Goal: Task Accomplishment & Management: Use online tool/utility

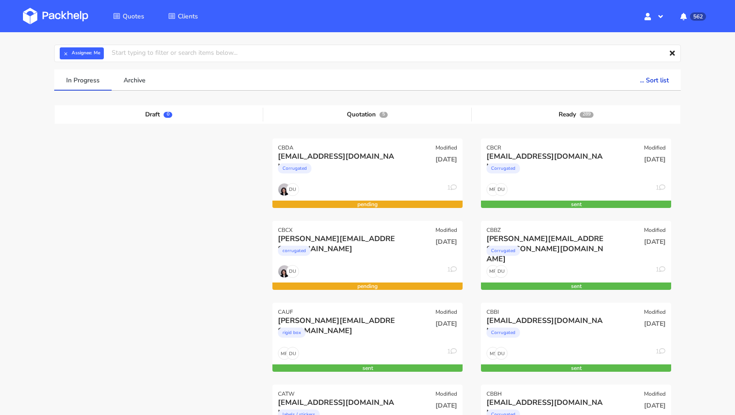
scroll to position [28, 0]
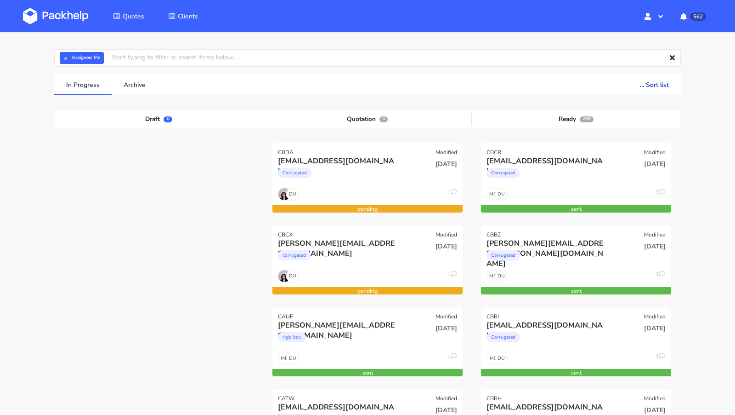
click at [63, 12] on img at bounding box center [55, 16] width 65 height 17
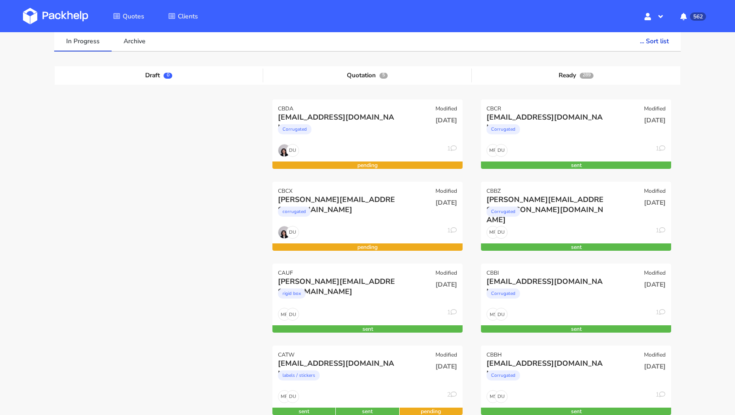
scroll to position [111, 0]
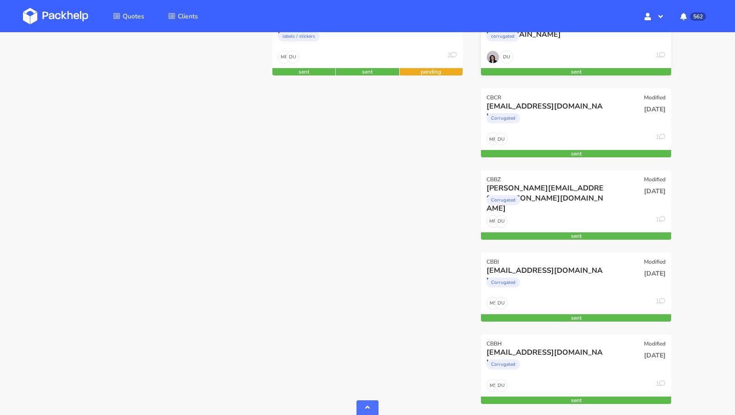
scroll to position [250, 0]
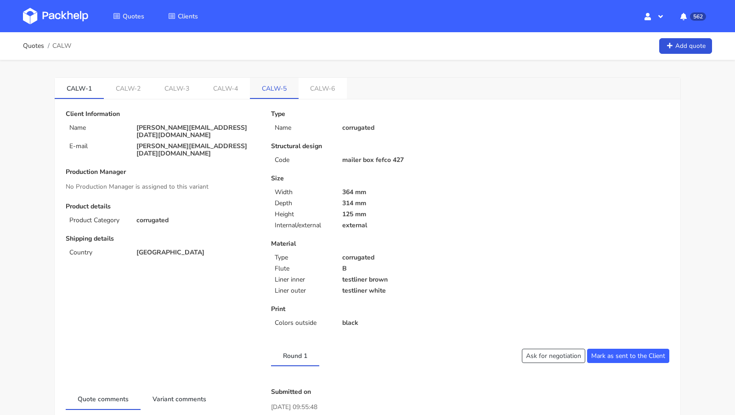
click at [259, 92] on link "CALW-5" at bounding box center [274, 88] width 49 height 20
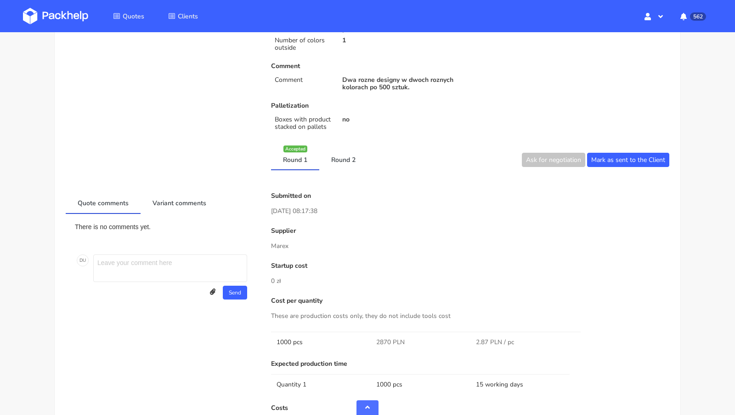
scroll to position [302, 0]
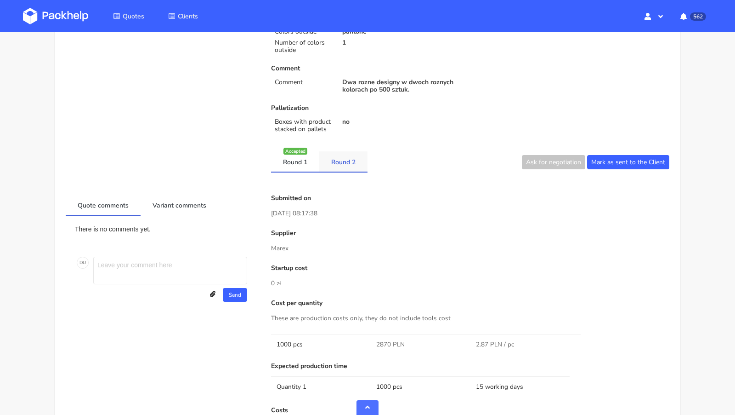
click at [347, 155] on link "Round 2" at bounding box center [343, 161] width 48 height 20
click at [304, 164] on link "Round 1" at bounding box center [295, 161] width 48 height 20
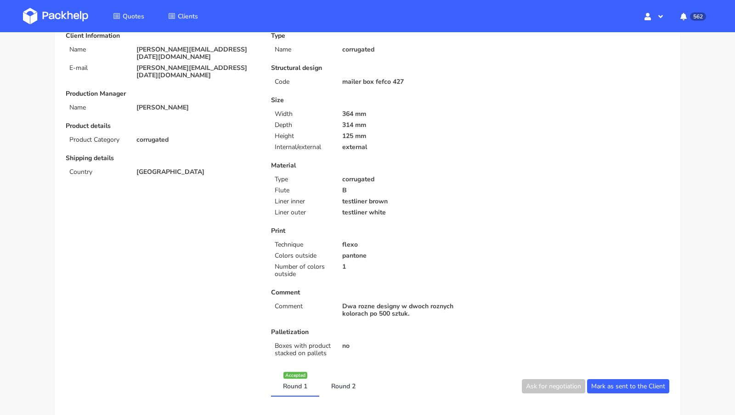
scroll to position [0, 0]
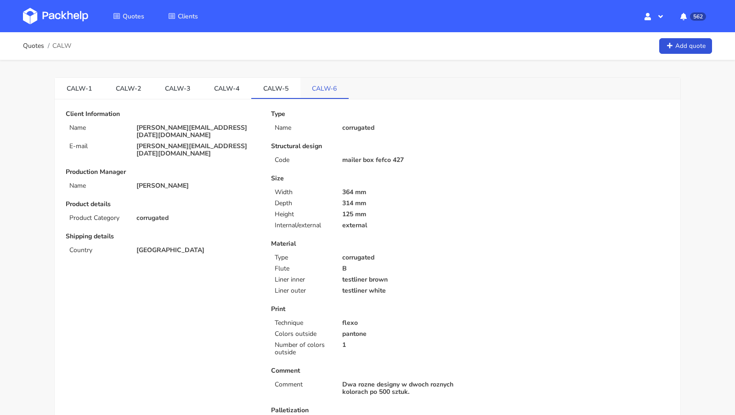
click at [323, 88] on link "CALW-6" at bounding box center [325, 88] width 49 height 20
click at [283, 83] on link "CALW-5" at bounding box center [275, 88] width 49 height 20
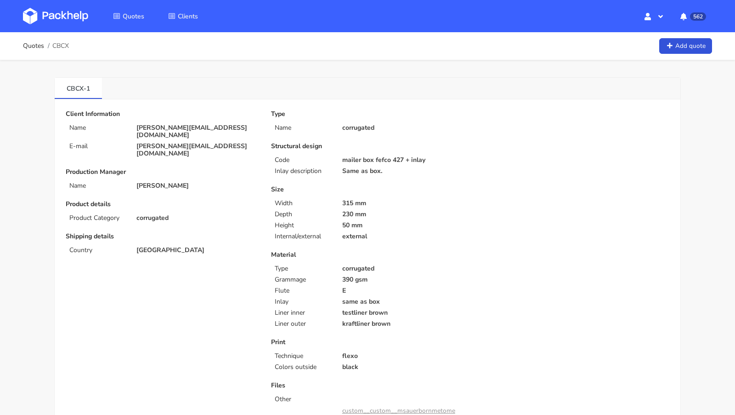
click at [173, 124] on p "m.sauerborn@metome.de" at bounding box center [197, 131] width 122 height 15
copy div "m.sauerborn@metome.de"
click at [59, 45] on span "CBCX" at bounding box center [60, 45] width 17 height 7
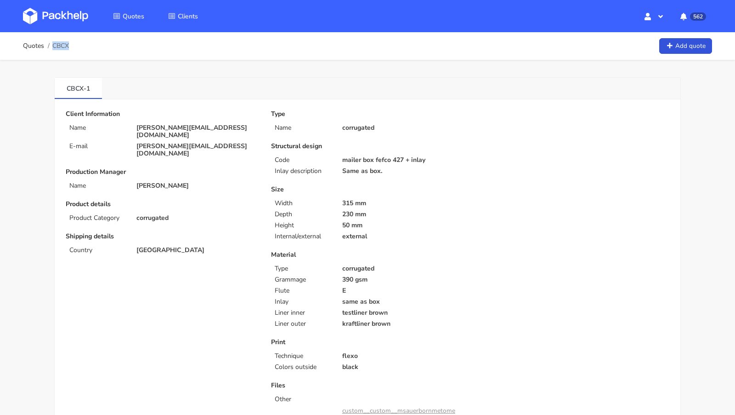
click at [59, 45] on span "CBCX" at bounding box center [60, 45] width 17 height 7
copy span "CBCX"
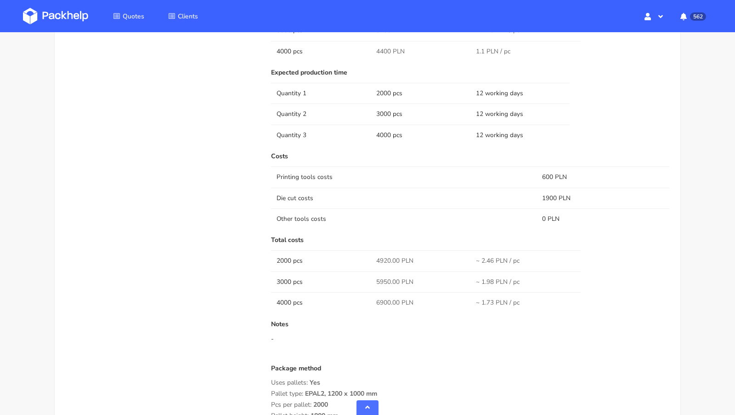
scroll to position [686, 0]
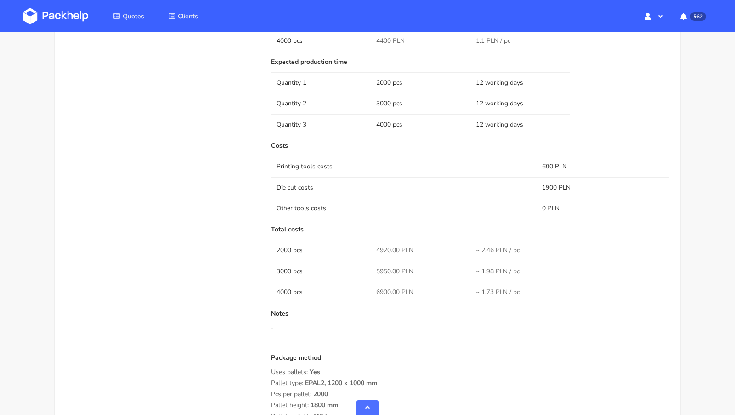
click at [383, 245] on span "4920.00 PLN" at bounding box center [394, 249] width 37 height 9
copy span "4920.00"
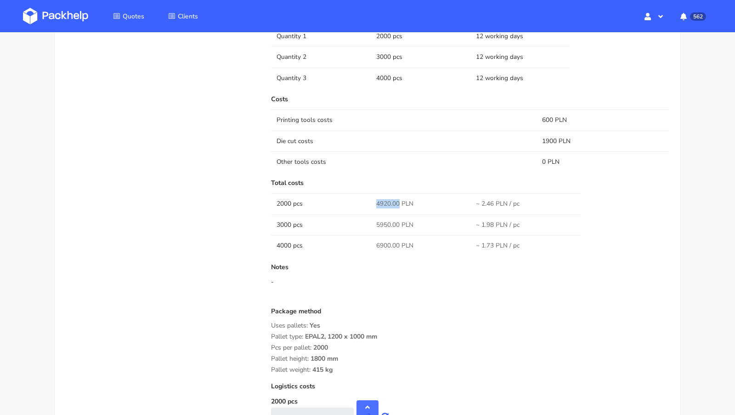
scroll to position [737, 0]
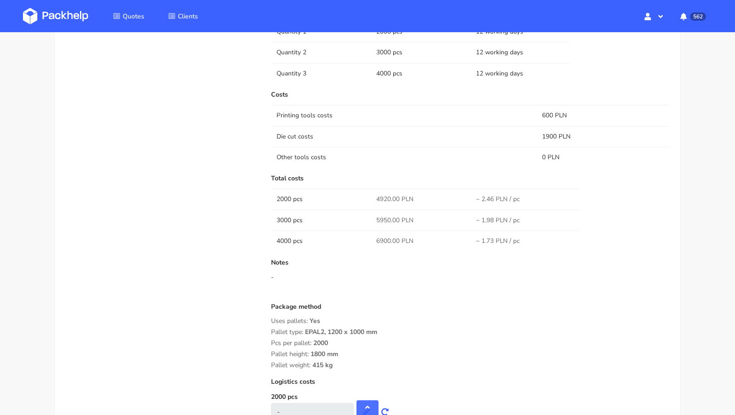
click at [216, 202] on div "Quote comments Variant comments D U Reorder of the XFUI and MMCI. Dawid Urbanow…" at bounding box center [161, 149] width 205 height 702
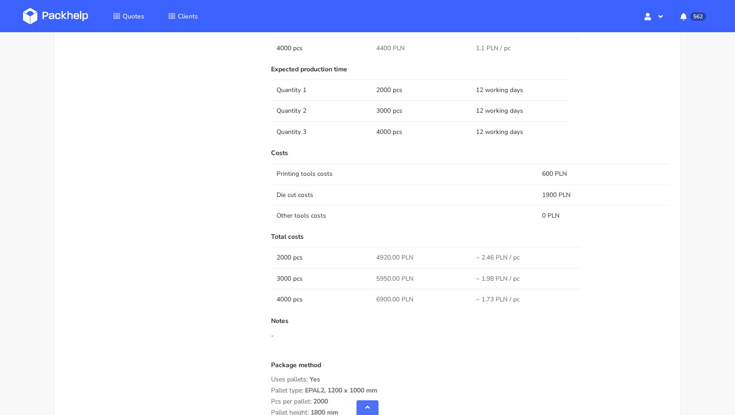
scroll to position [679, 0]
click at [384, 273] on span "5950.00 PLN" at bounding box center [394, 277] width 37 height 9
copy span "5950.00"
click at [381, 295] on span "6900.00 PLN" at bounding box center [394, 298] width 37 height 9
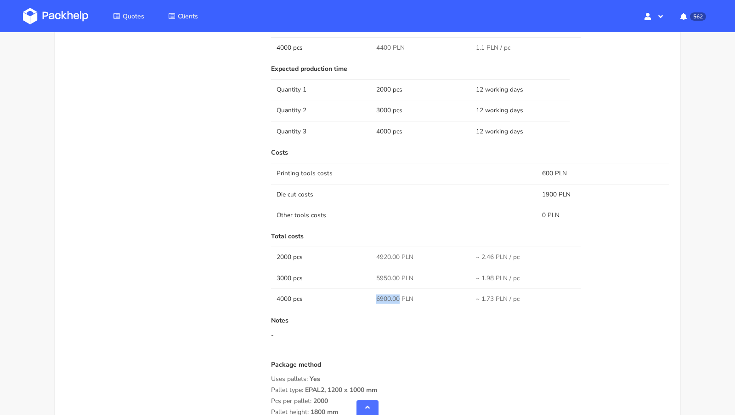
click at [381, 295] on span "6900.00 PLN" at bounding box center [394, 298] width 37 height 9
copy span "6900.00"
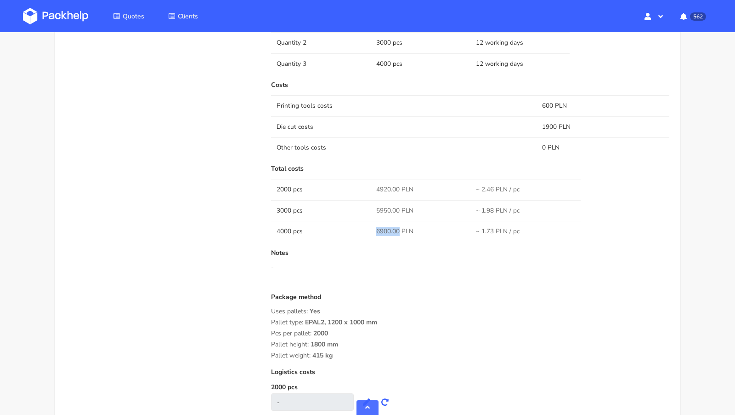
scroll to position [746, 0]
click at [68, 14] on img at bounding box center [55, 16] width 65 height 17
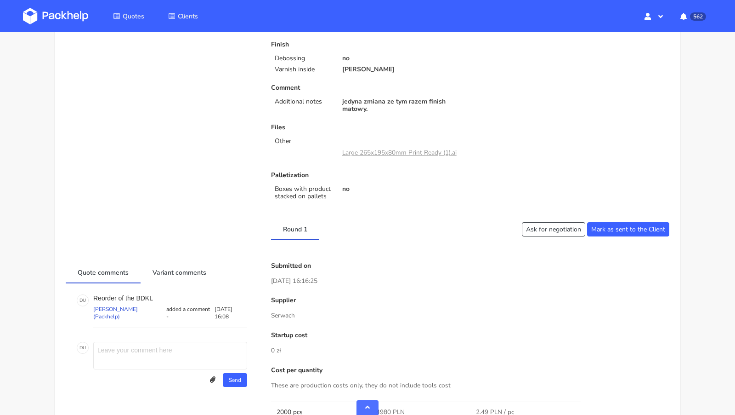
scroll to position [355, 0]
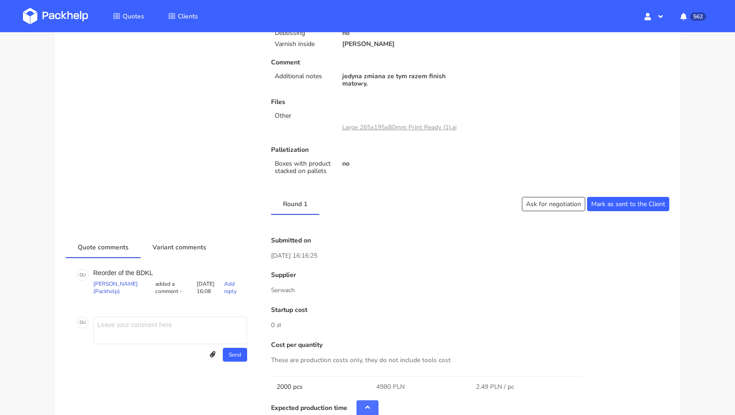
click at [146, 270] on p "Reorder of the BDKL" at bounding box center [170, 272] width 154 height 7
copy p "BDKL"
click at [389, 244] on div "Submitted on [DATE] 16:16:25" at bounding box center [470, 249] width 398 height 24
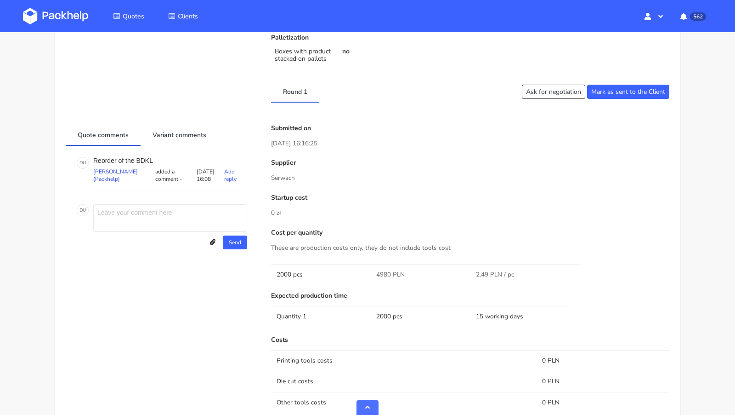
scroll to position [0, 0]
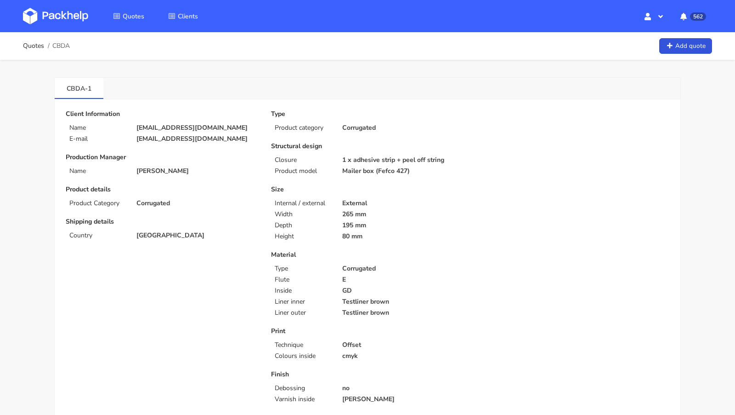
click at [63, 45] on span "CBDA" at bounding box center [60, 45] width 17 height 7
copy span "CBDA"
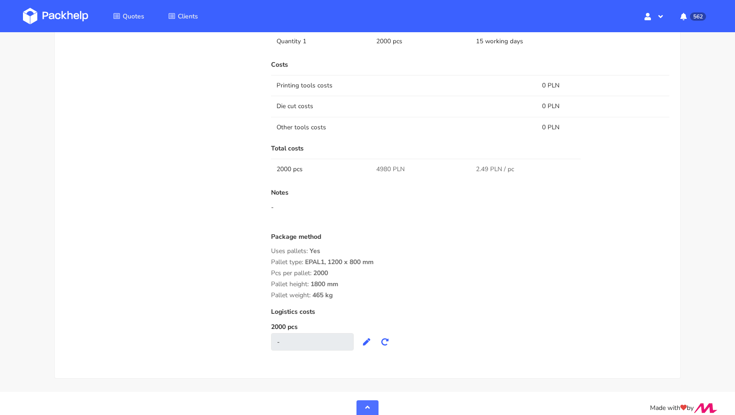
scroll to position [748, 0]
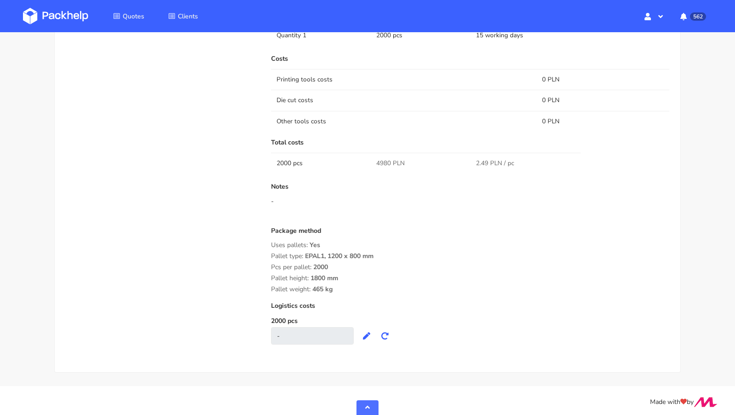
click at [382, 159] on span "4980 PLN" at bounding box center [390, 163] width 28 height 9
copy span "4980"
click at [60, 12] on img at bounding box center [55, 16] width 65 height 17
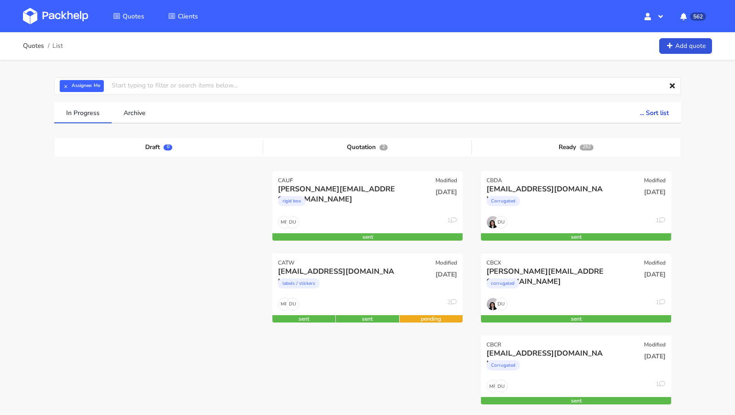
click at [46, 14] on img at bounding box center [55, 16] width 65 height 17
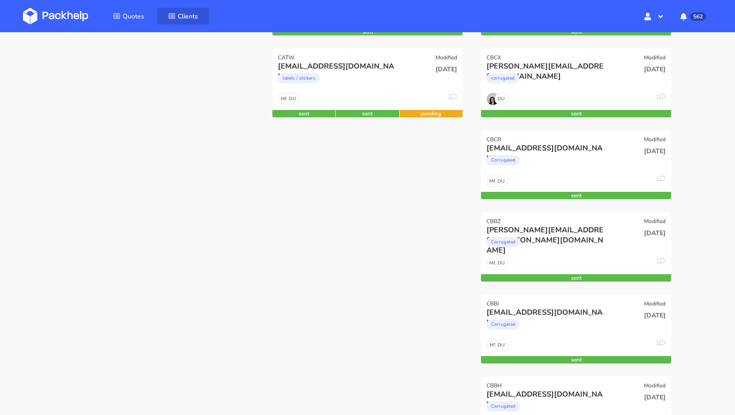
scroll to position [205, 0]
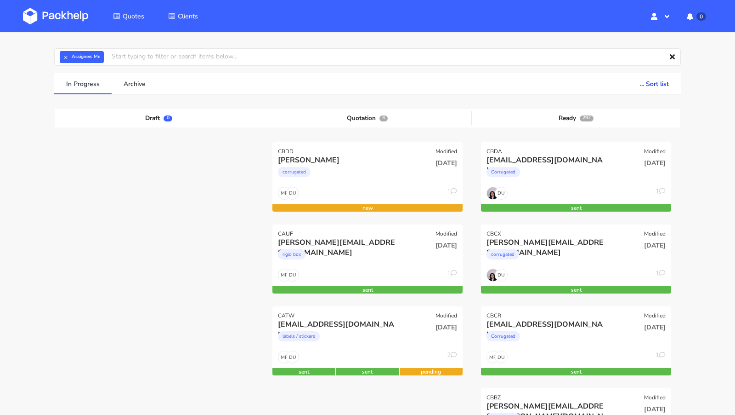
scroll to position [22, 0]
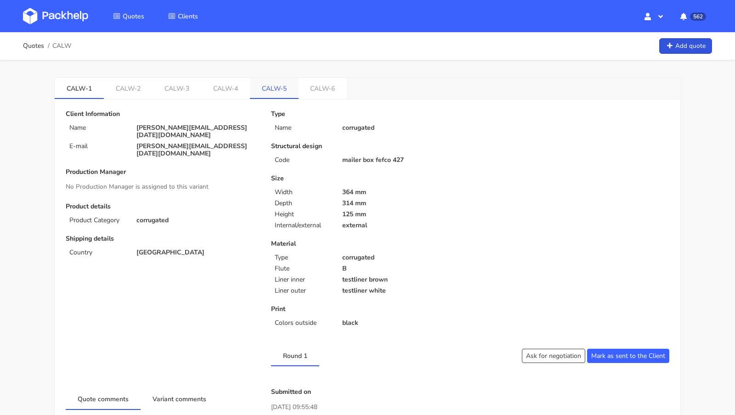
click at [268, 84] on link "CALW-5" at bounding box center [274, 88] width 49 height 20
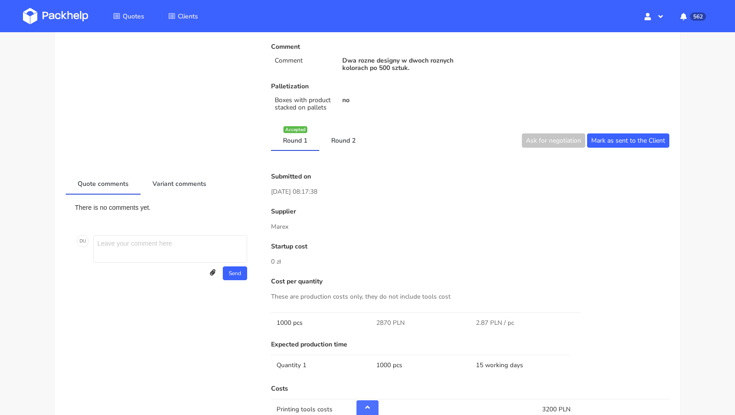
scroll to position [345, 0]
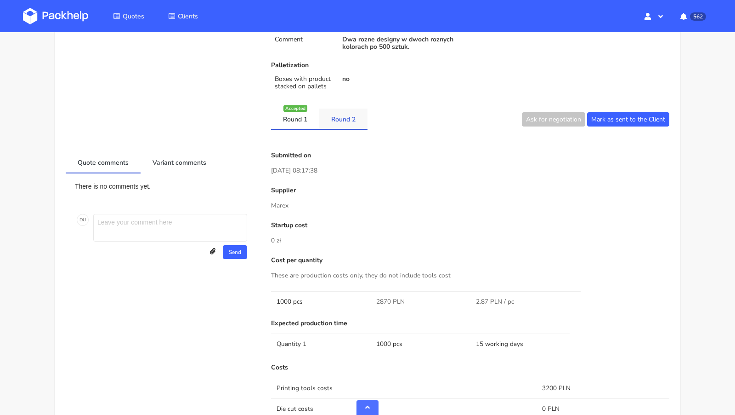
click at [352, 121] on link "Round 2" at bounding box center [343, 118] width 48 height 20
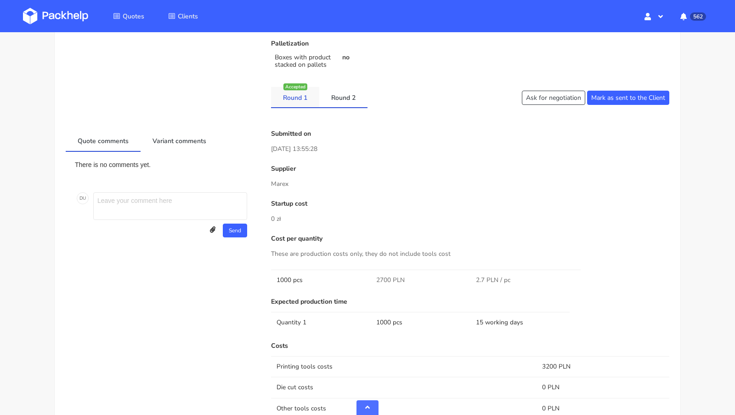
click at [302, 104] on link "Round 1" at bounding box center [295, 97] width 48 height 20
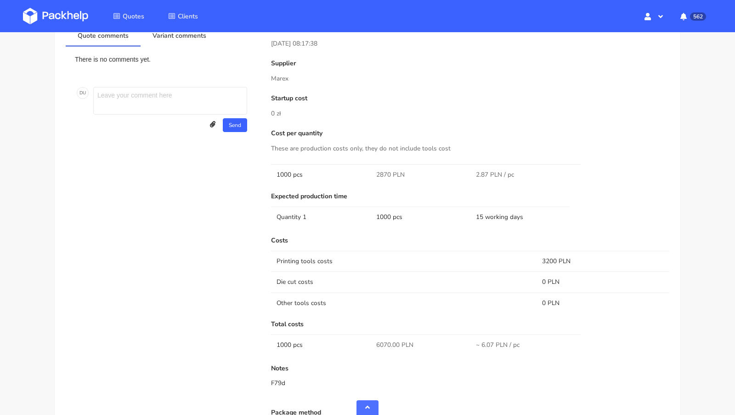
scroll to position [370, 0]
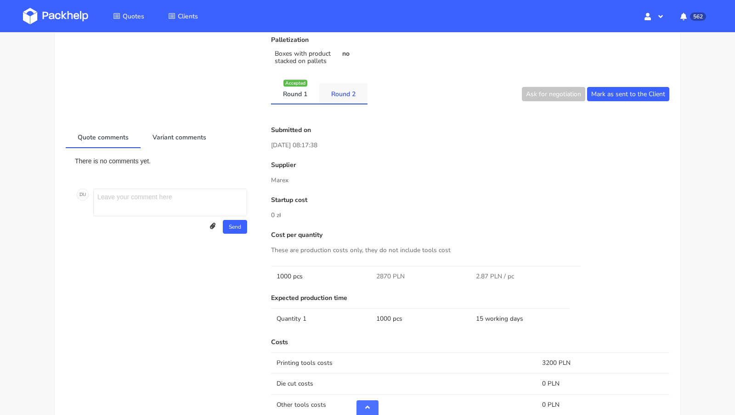
click at [343, 96] on link "Round 2" at bounding box center [343, 93] width 48 height 20
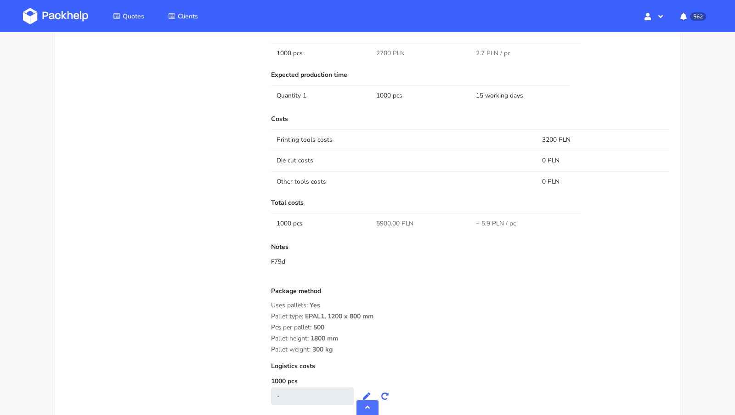
scroll to position [596, 0]
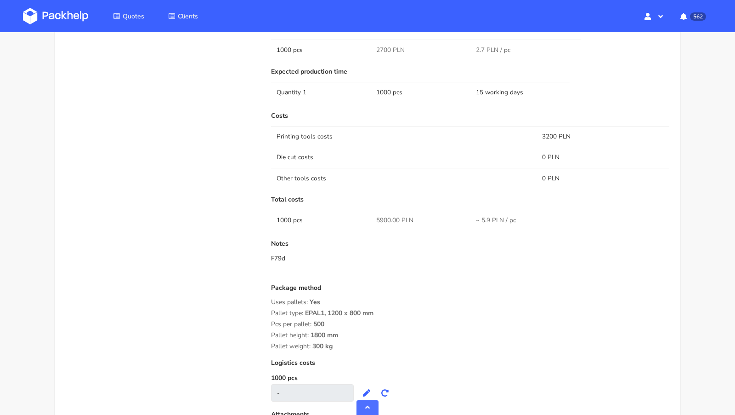
click at [385, 217] on span "5900.00 PLN" at bounding box center [394, 220] width 37 height 9
copy span "5900.00"
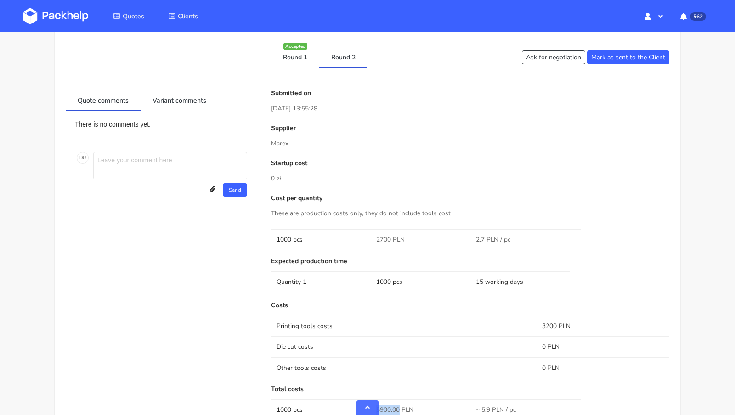
scroll to position [389, 0]
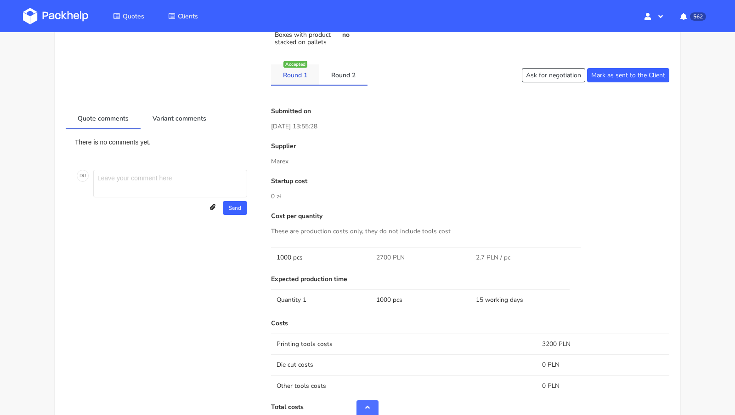
click at [299, 79] on link "Round 1" at bounding box center [295, 74] width 48 height 20
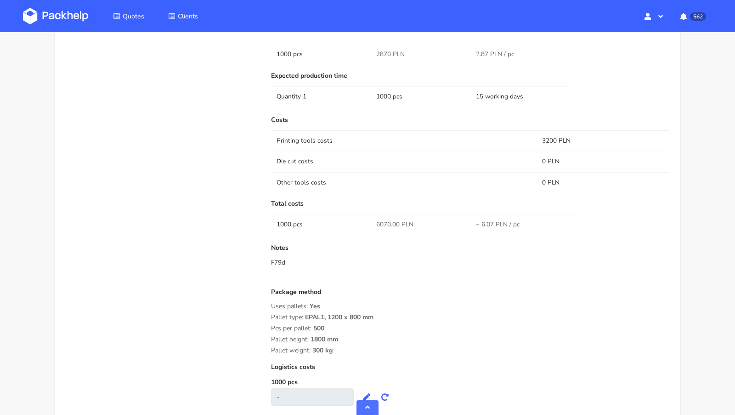
scroll to position [595, 0]
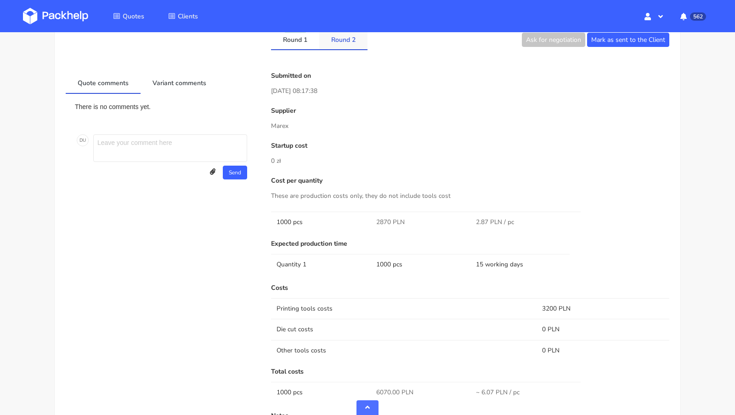
click at [343, 45] on link "Round 2" at bounding box center [343, 39] width 48 height 20
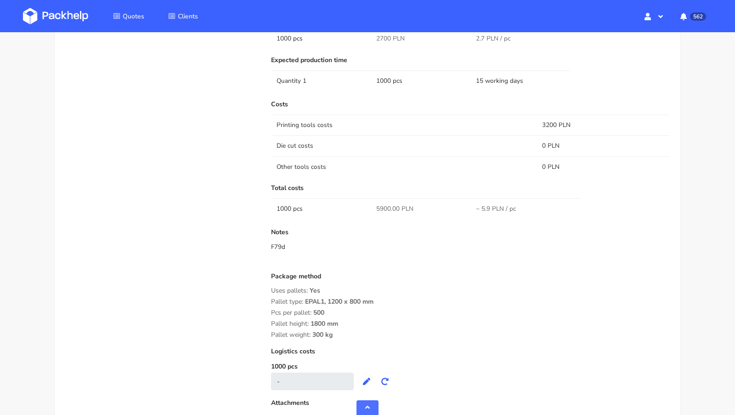
scroll to position [659, 0]
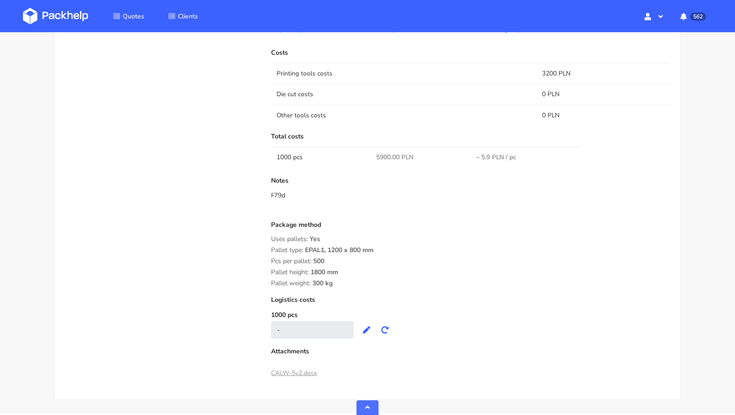
click at [383, 153] on span "5900.00 PLN" at bounding box center [394, 157] width 37 height 9
copy span "5900.00"
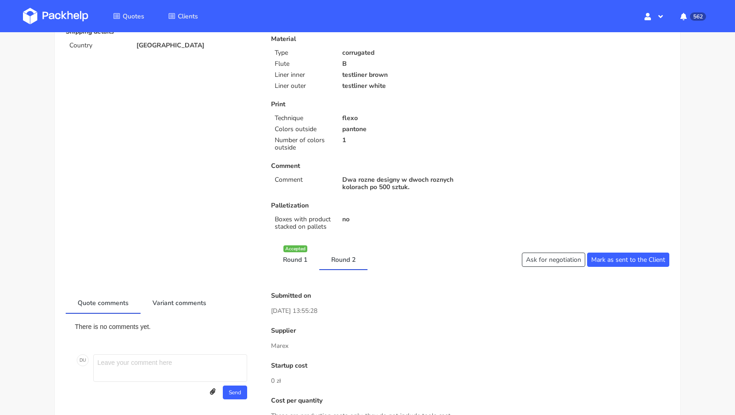
scroll to position [0, 0]
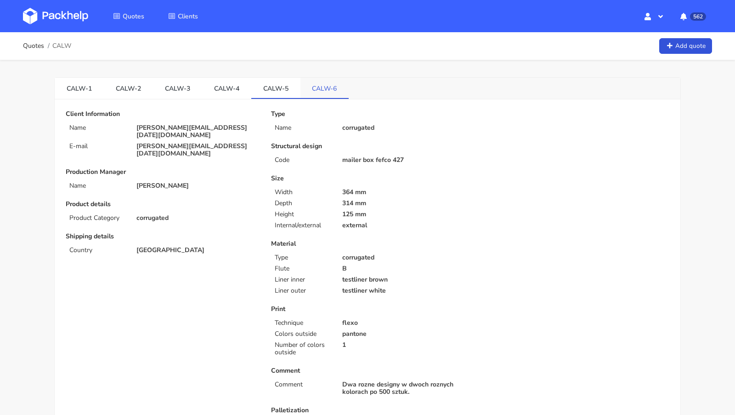
click at [301, 89] on link "CALW-6" at bounding box center [325, 88] width 49 height 20
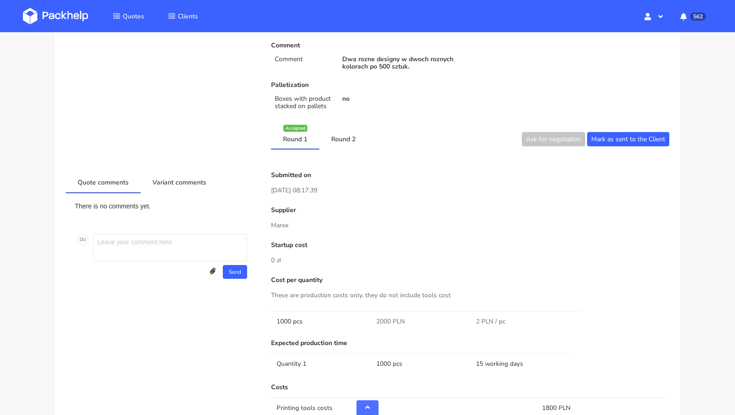
scroll to position [331, 0]
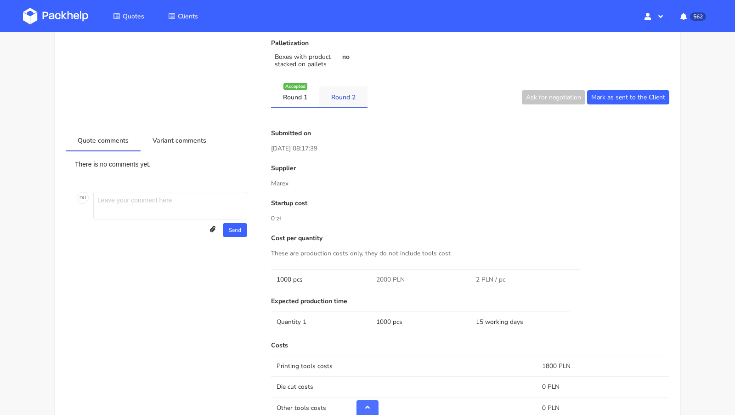
click at [350, 98] on link "Round 2" at bounding box center [343, 96] width 48 height 20
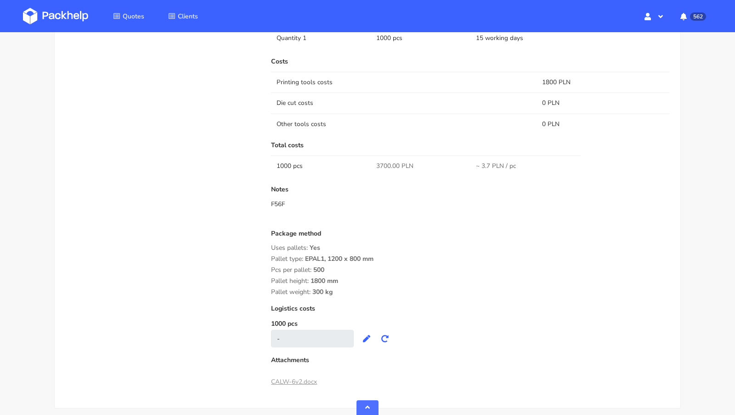
scroll to position [651, 0]
click at [383, 162] on span "3700.00 PLN" at bounding box center [394, 164] width 37 height 9
copy span "3700.00"
click at [70, 19] on img at bounding box center [55, 16] width 65 height 17
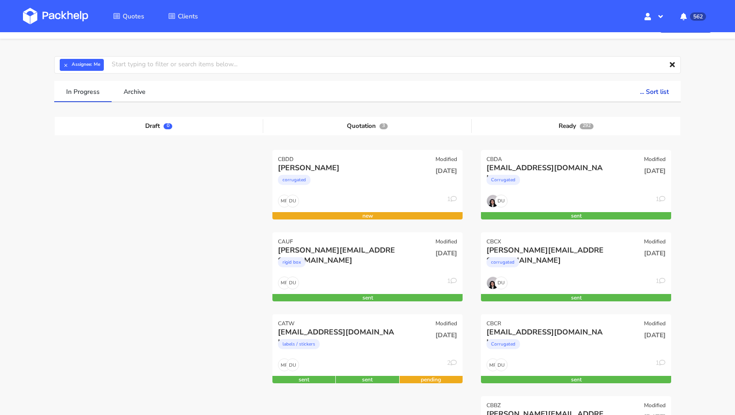
scroll to position [12, 0]
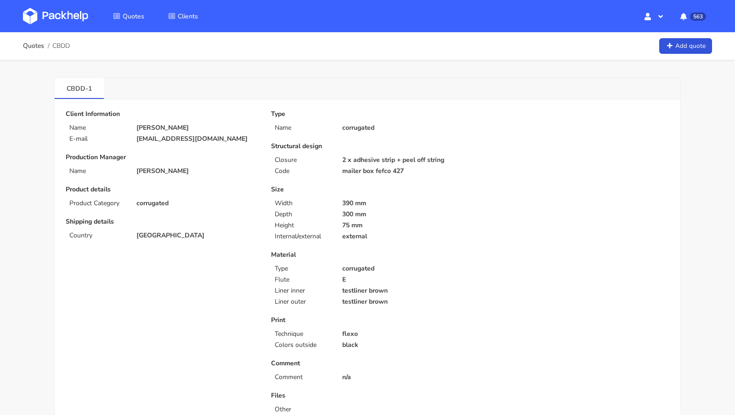
click at [150, 139] on p "[EMAIL_ADDRESS][DOMAIN_NAME]" at bounding box center [197, 138] width 122 height 7
copy div "[EMAIL_ADDRESS][DOMAIN_NAME]"
click at [61, 47] on span "CBDD" at bounding box center [60, 45] width 17 height 7
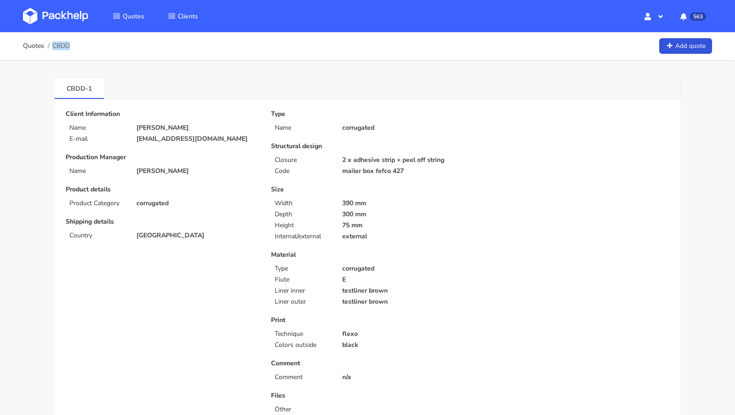
click at [61, 47] on span "CBDD" at bounding box center [60, 45] width 17 height 7
copy span "CBDD"
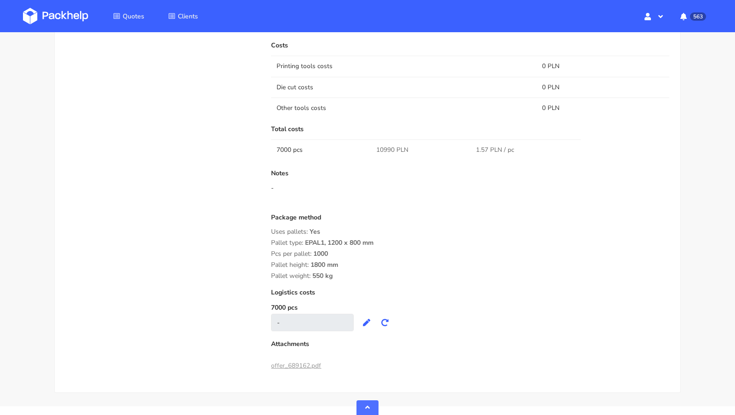
scroll to position [777, 0]
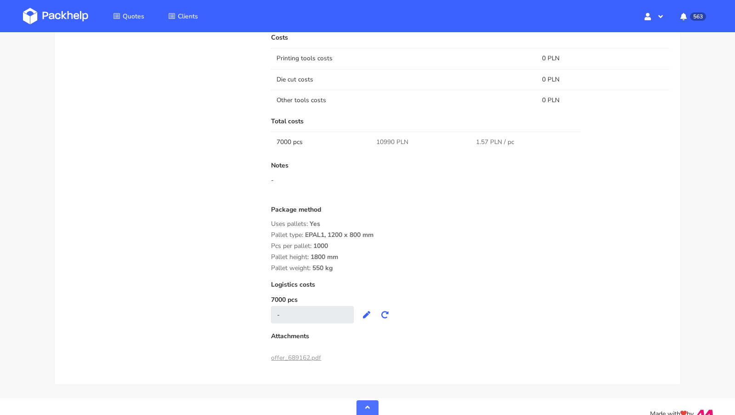
click at [364, 193] on div "Notes -" at bounding box center [470, 180] width 398 height 37
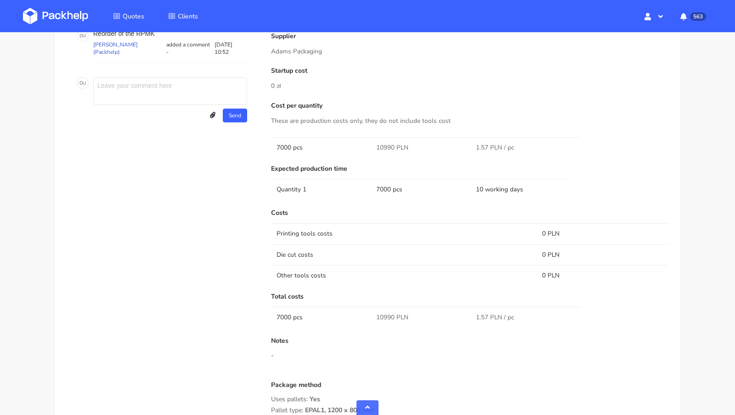
scroll to position [527, 0]
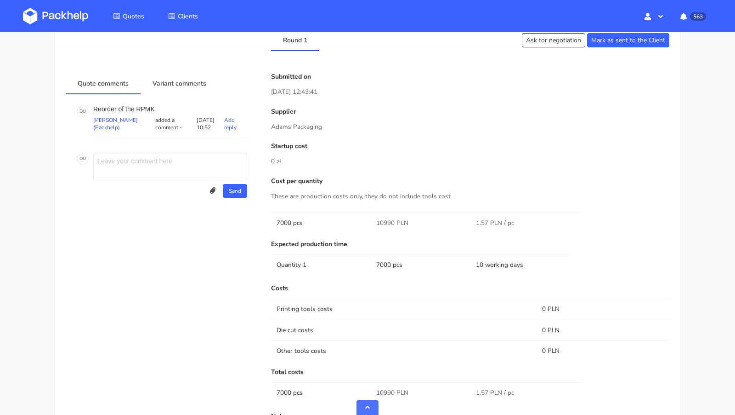
click at [147, 105] on p "Reorder of the RPMK" at bounding box center [170, 108] width 154 height 7
copy p "RPMK"
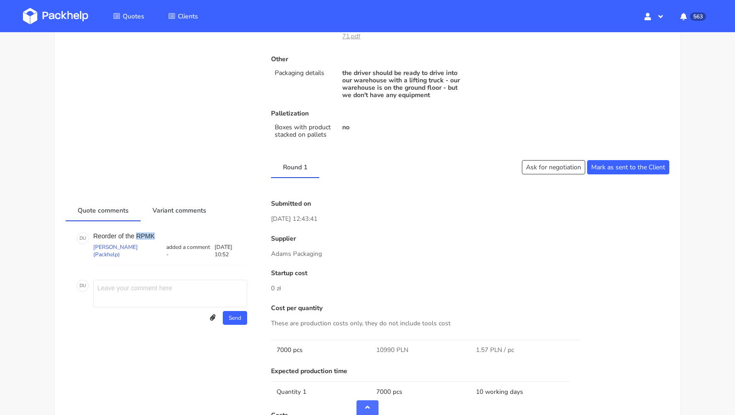
scroll to position [388, 0]
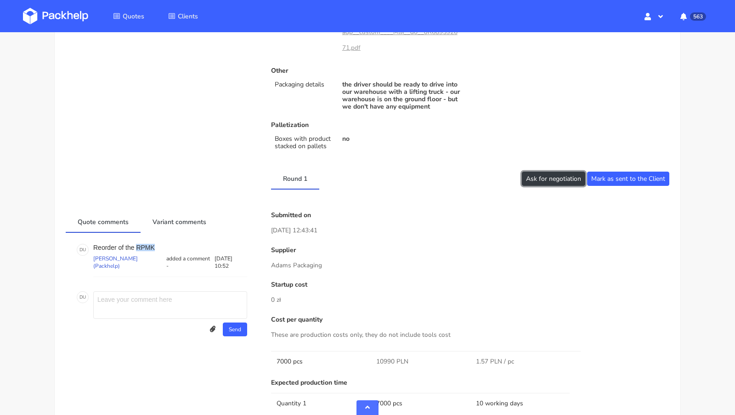
click at [536, 176] on button "Ask for negotiation" at bounding box center [553, 178] width 63 height 14
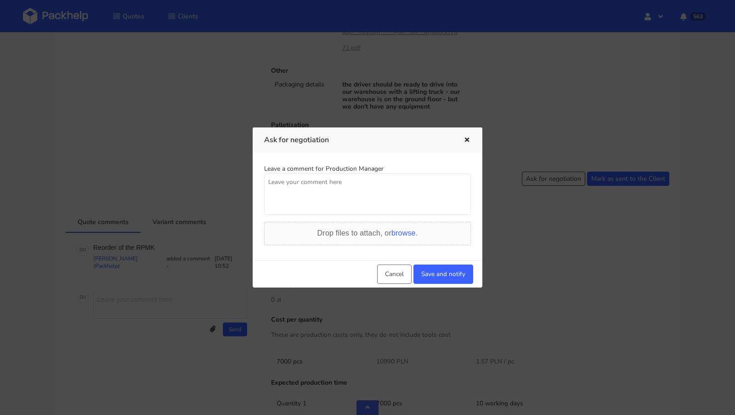
click at [358, 201] on textarea at bounding box center [367, 193] width 207 height 41
paste textarea "249 kg"
click at [446, 184] on textarea "Poprzednik paletyzacja byla taka sama, ale jedna paleta wazyla 249 kg" at bounding box center [367, 193] width 207 height 41
click at [467, 185] on textarea "Poprzednik paletyzacja byla taka sama, ale jedna paleta wazyla 249 kg" at bounding box center [367, 193] width 207 height 41
click at [335, 192] on textarea "Poprzednik paletyzacja byla taka sama, ale jedna paleta wazyla 249 kg, aktualna…" at bounding box center [367, 193] width 207 height 41
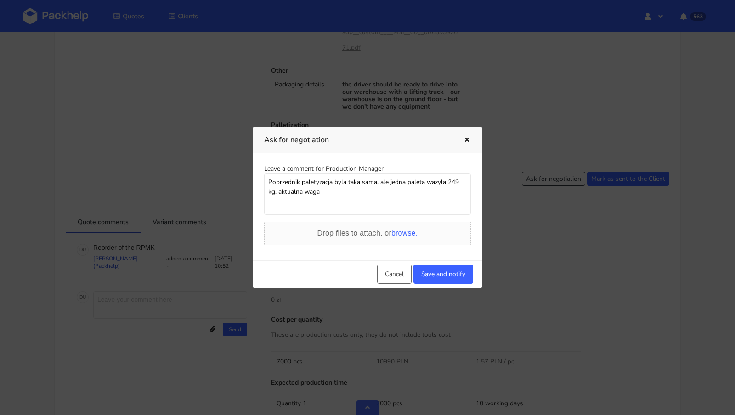
click at [337, 193] on textarea "Poprzednik paletyzacja byla taka sama, ale jedna paleta wazyla 249 kg, aktualna…" at bounding box center [367, 193] width 207 height 41
click at [299, 182] on textarea "Poprzednik paletyzacja byla taka sama, ale jedna paleta wazyla 249 kg, aktualna…" at bounding box center [367, 193] width 207 height 41
click at [438, 203] on textarea "Poprzednia paletyzacja byla taka sama, ale jedna paleta wazyla 249 kg, aktualna…" at bounding box center [367, 193] width 207 height 41
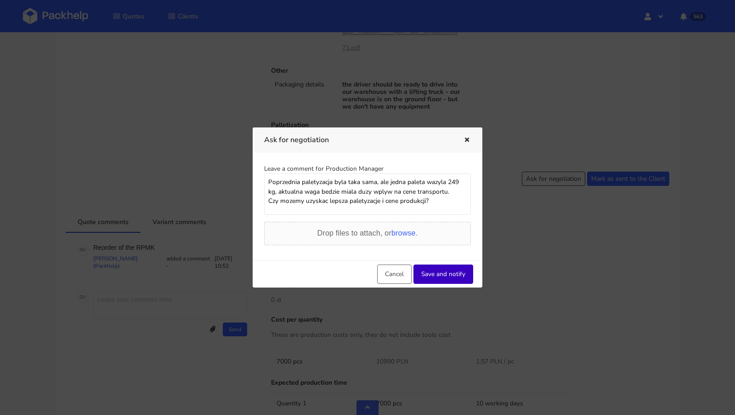
type textarea "Poprzednia paletyzacja byla taka sama, ale jedna paleta wazyla 249 kg, aktualna…"
click at [441, 270] on button "Save and notify" at bounding box center [444, 273] width 60 height 19
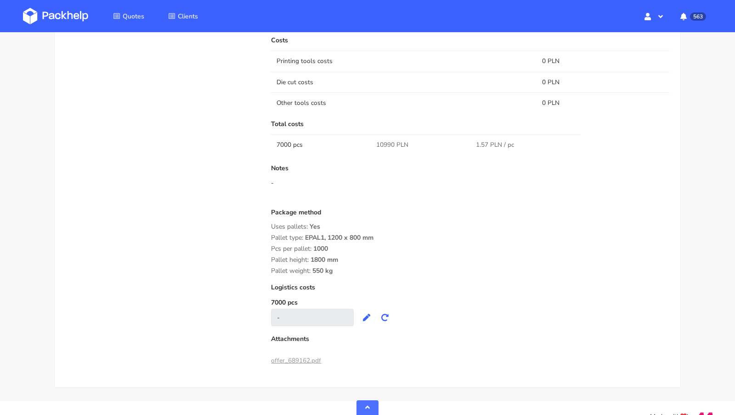
scroll to position [778, 0]
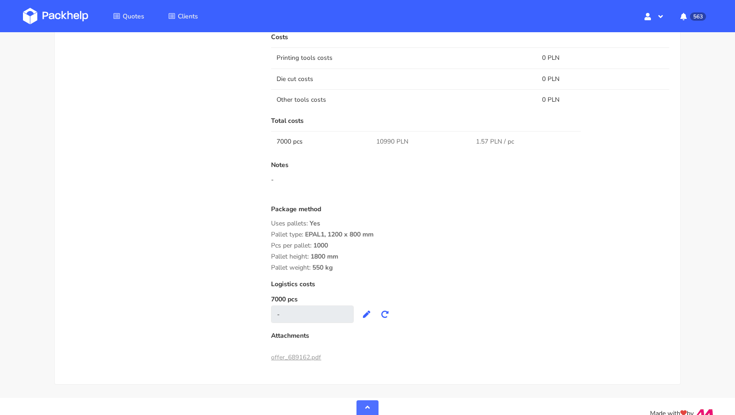
drag, startPoint x: 335, startPoint y: 266, endPoint x: 267, endPoint y: 222, distance: 80.6
click at [267, 222] on div "Submitted on [DATE] 12:43:41 Supplier Adams Packaging Startup cost 0 zł Cost pe…" at bounding box center [470, 93] width 411 height 543
copy div "Uses pallets: Yes Pallet type: EPAL1, 1200 x 800 mm Pcs per pallet: 1000 Pallet…"
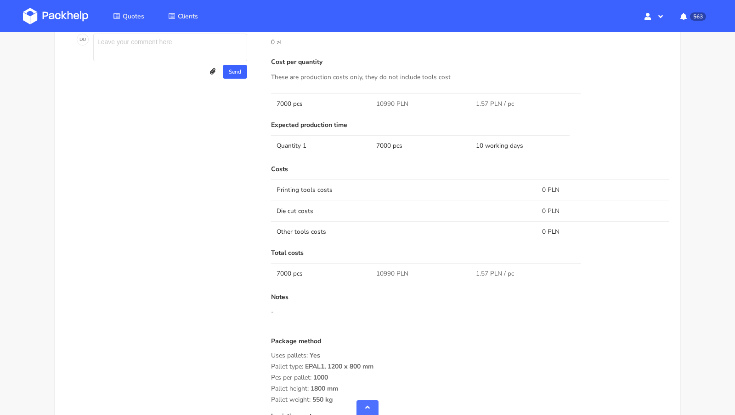
scroll to position [571, 0]
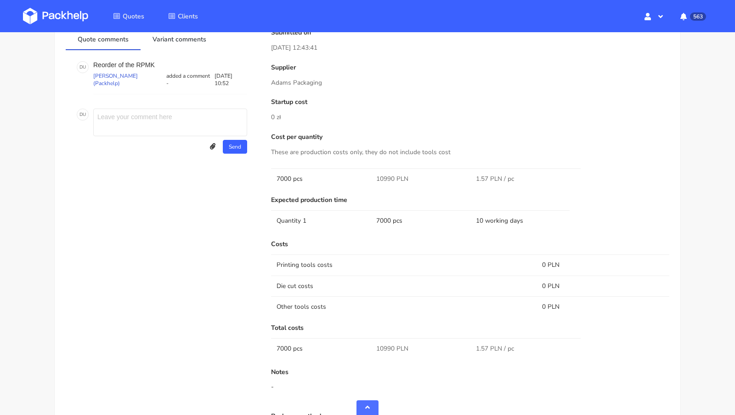
click at [288, 84] on p "Adams Packaging" at bounding box center [470, 83] width 398 height 10
copy div "Adams Packaging"
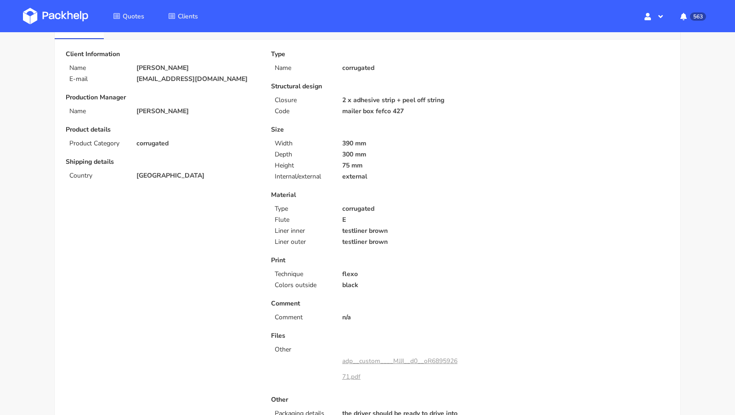
scroll to position [46, 0]
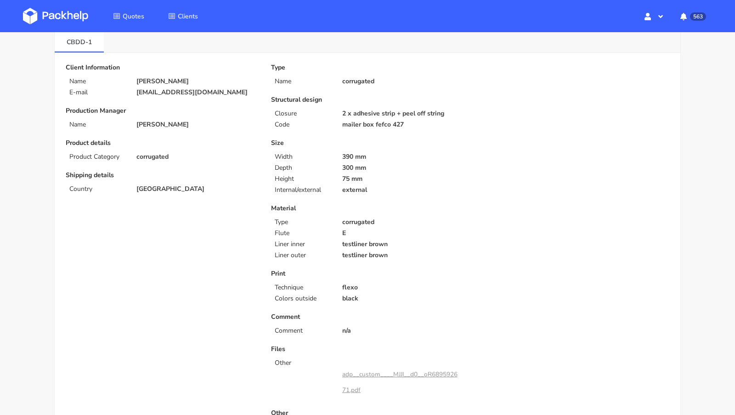
click at [152, 89] on p "[EMAIL_ADDRESS][DOMAIN_NAME]" at bounding box center [197, 92] width 122 height 7
copy div "[EMAIL_ADDRESS][DOMAIN_NAME]"
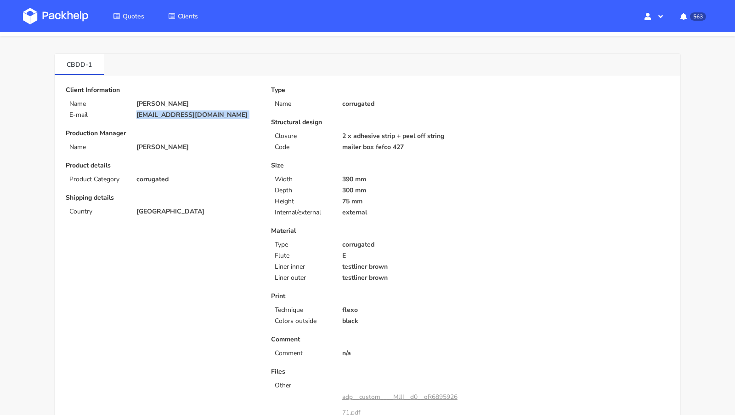
scroll to position [0, 0]
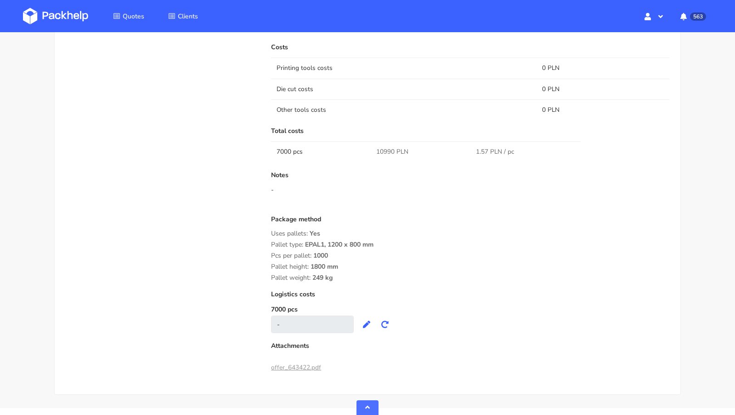
scroll to position [734, 0]
drag, startPoint x: 334, startPoint y: 274, endPoint x: 318, endPoint y: 275, distance: 15.7
click at [318, 275] on div "Package method Uses pallets: Yes Pallet type: EPAL1, 1200 x 800 mm Pcs per pall…" at bounding box center [470, 249] width 398 height 66
click at [329, 276] on span "249 kg" at bounding box center [323, 282] width 20 height 16
drag, startPoint x: 332, startPoint y: 276, endPoint x: 309, endPoint y: 275, distance: 23.0
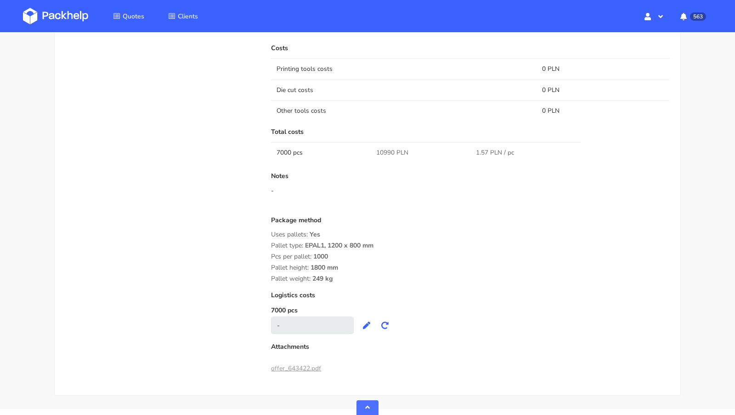
click at [309, 275] on div "Pallet weight: 249 kg" at bounding box center [470, 278] width 398 height 7
copy div "249 kg"
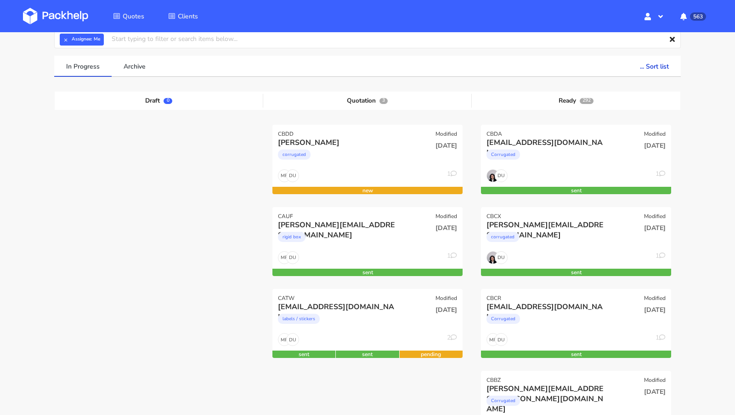
scroll to position [39, 0]
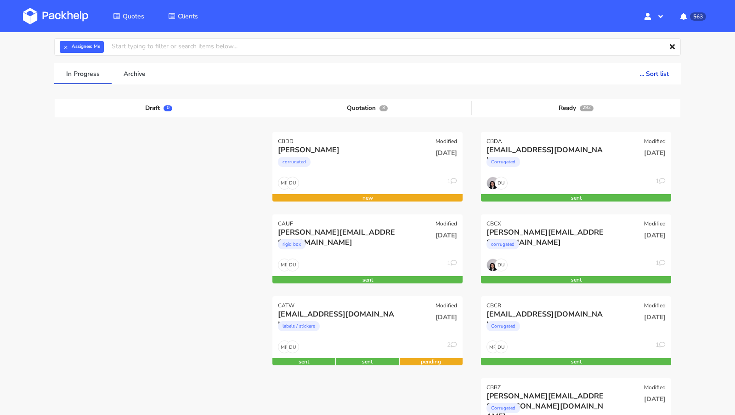
click at [66, 23] on img at bounding box center [55, 16] width 65 height 17
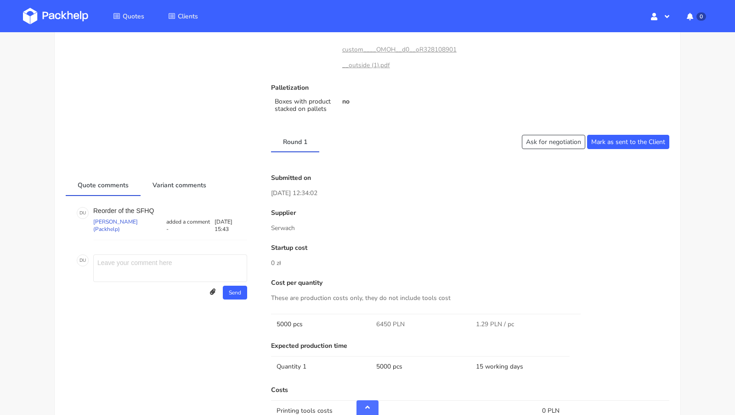
scroll to position [510, 0]
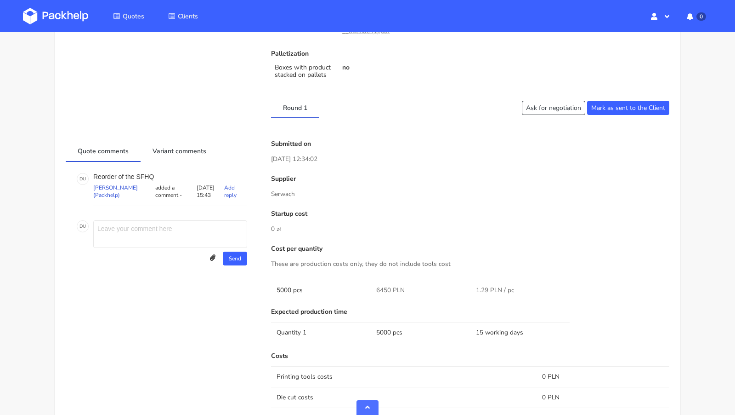
click at [146, 173] on p "Reorder of the SFHQ" at bounding box center [170, 176] width 154 height 7
copy p "SFHQ"
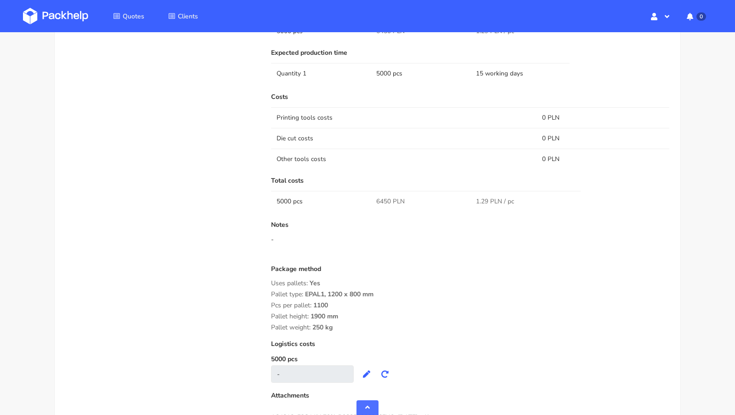
scroll to position [769, 0]
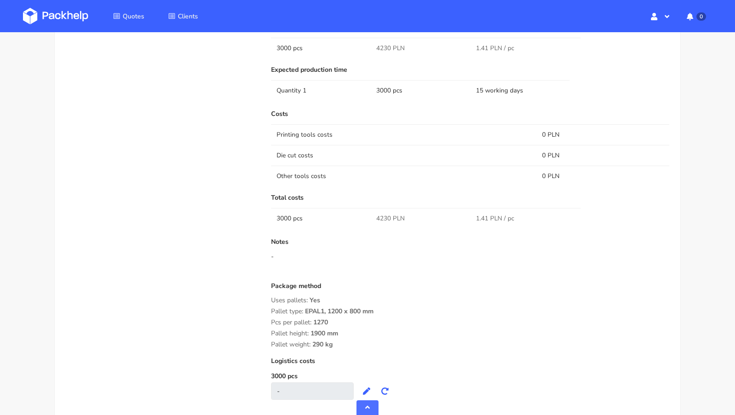
scroll to position [757, 0]
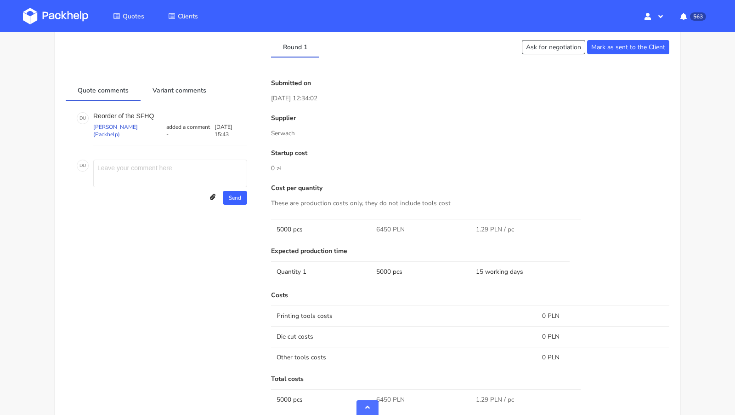
scroll to position [569, 0]
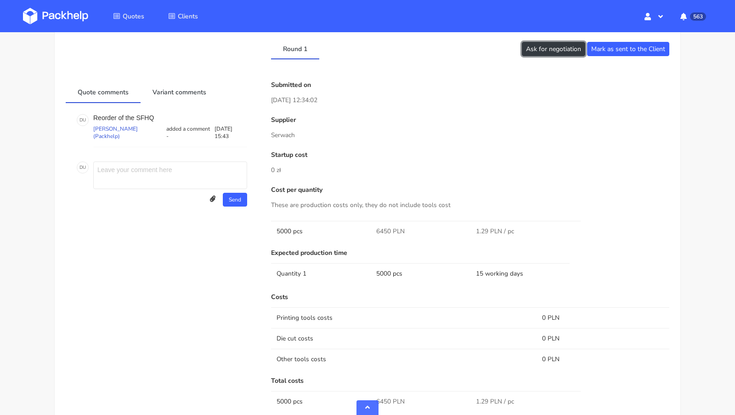
click at [563, 43] on button "Ask for negotiation" at bounding box center [553, 49] width 63 height 14
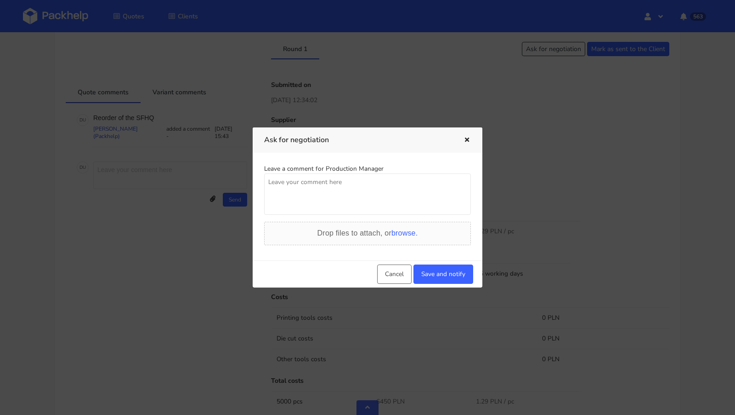
click at [347, 206] on textarea at bounding box center [367, 193] width 207 height 41
click at [365, 197] on textarea "Klient prawdopodobnie zloy zamowienie, ale czy mozemy uzyskac jeszcze troche le…" at bounding box center [367, 193] width 207 height 41
click at [346, 192] on textarea "Klient prawdopodobnie zloy zamowienie, ale czy mozemy uzyskac jeszcze troche le…" at bounding box center [367, 193] width 207 height 41
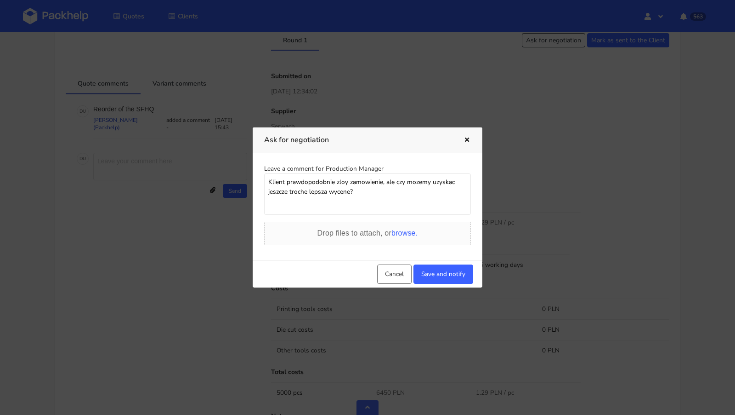
scroll to position [578, 0]
type textarea "Klient prawdopodobnie zloy zamowienie, ale czy mozemy uzyskac jeszcze troche le…"
click at [427, 269] on button "Save and notify" at bounding box center [444, 273] width 60 height 19
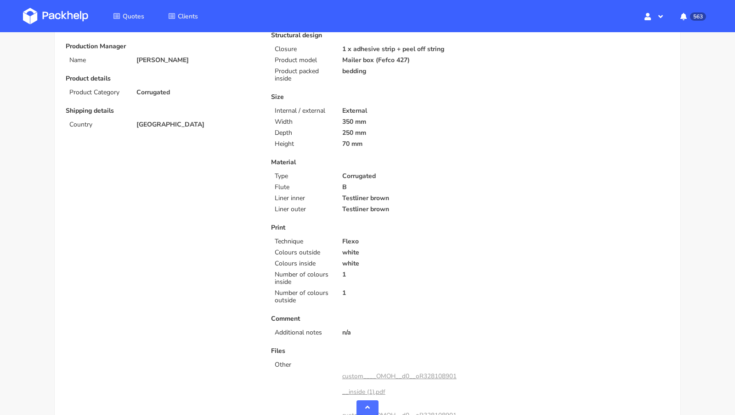
scroll to position [0, 0]
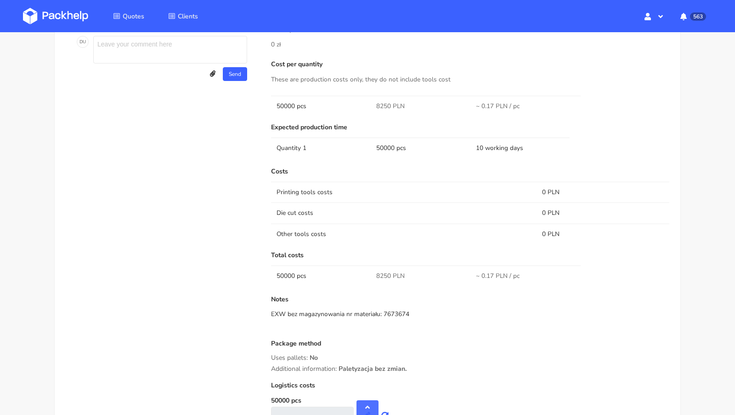
scroll to position [635, 0]
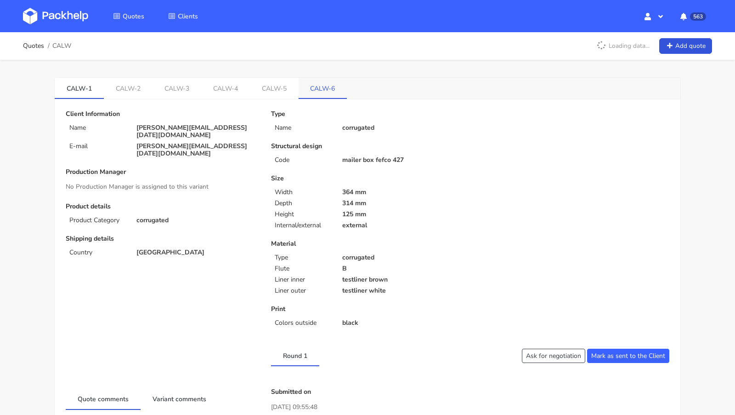
click at [299, 88] on link "CALW-6" at bounding box center [323, 88] width 49 height 20
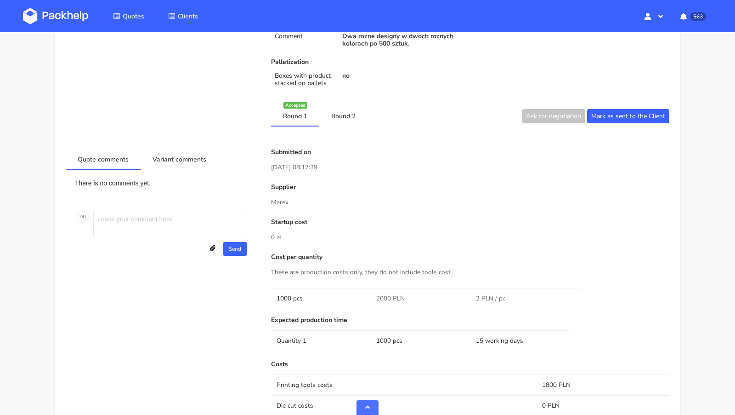
scroll to position [355, 0]
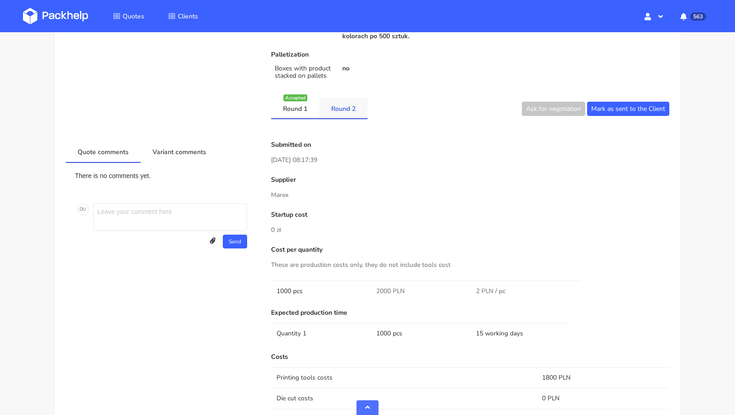
click at [337, 102] on link "Round 2" at bounding box center [343, 108] width 48 height 20
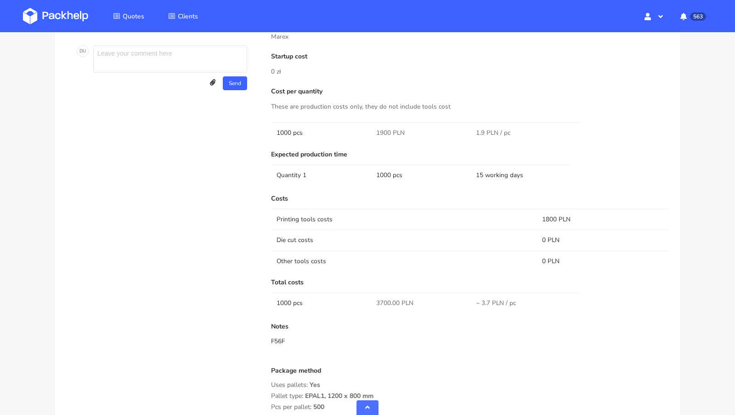
scroll to position [515, 0]
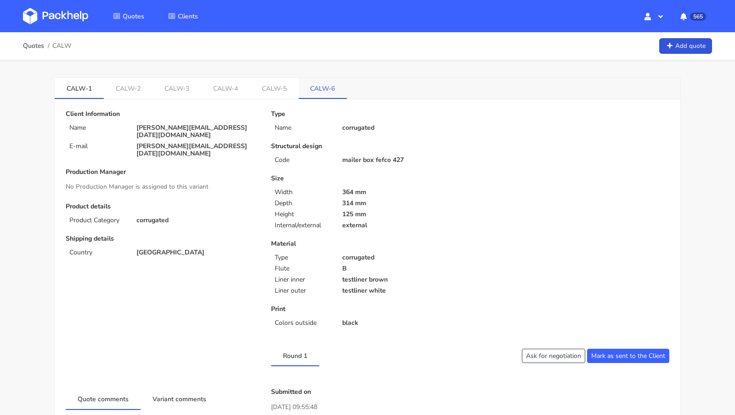
click at [308, 88] on link "CALW-6" at bounding box center [323, 88] width 49 height 20
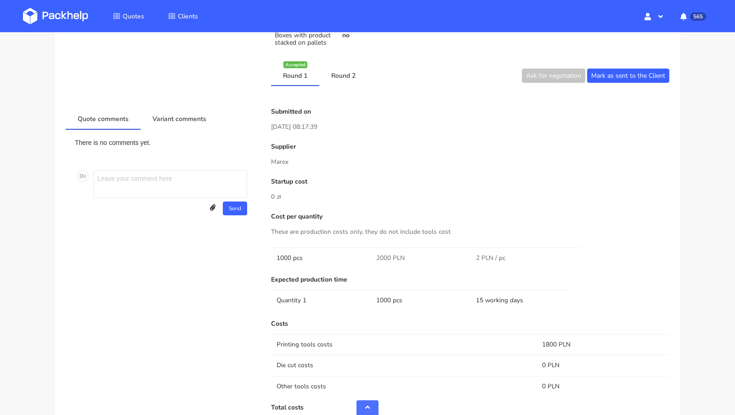
scroll to position [389, 0]
click at [347, 72] on link "Round 2" at bounding box center [343, 74] width 48 height 20
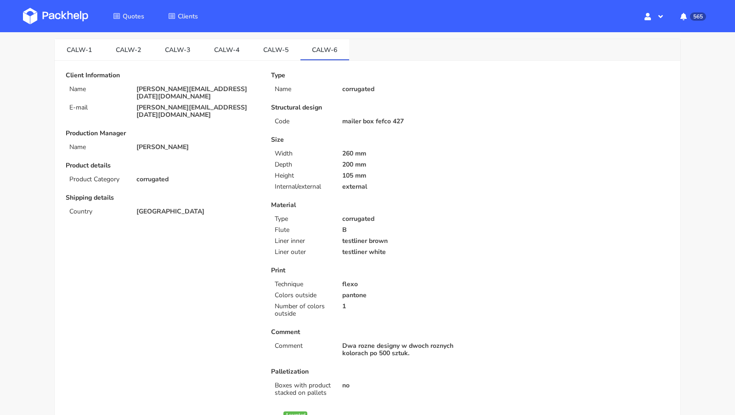
scroll to position [0, 0]
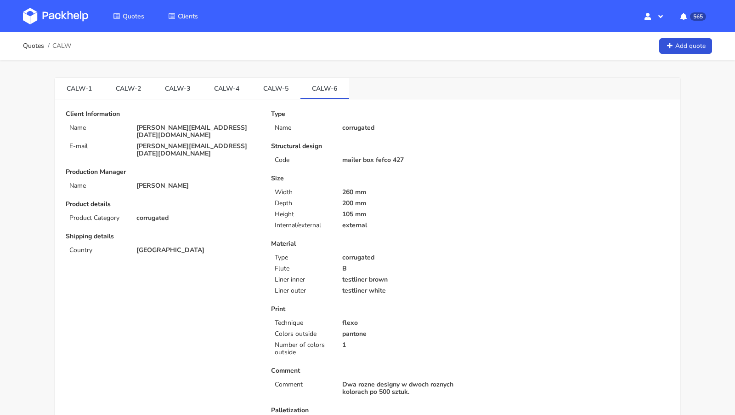
click at [65, 48] on span "CALW" at bounding box center [61, 45] width 19 height 7
copy span "CALW"
click at [77, 17] on img at bounding box center [55, 16] width 65 height 17
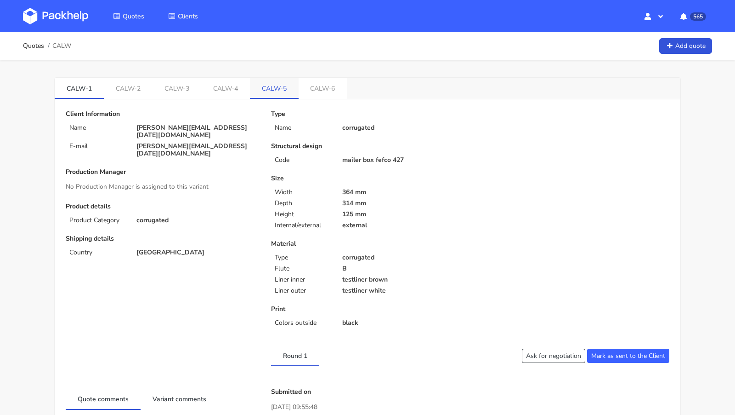
click at [272, 89] on link "CALW-5" at bounding box center [274, 88] width 49 height 20
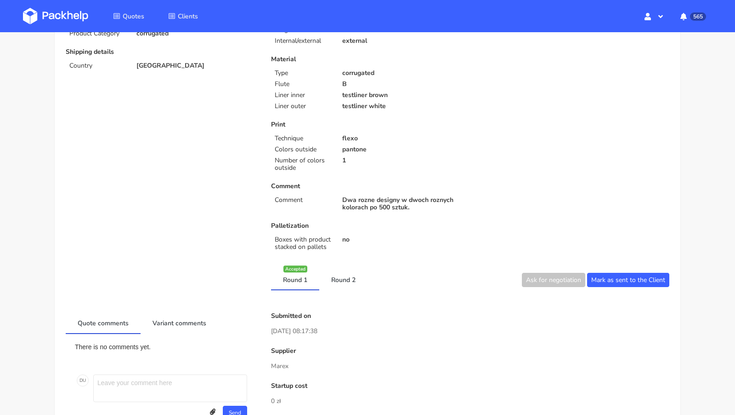
scroll to position [201, 0]
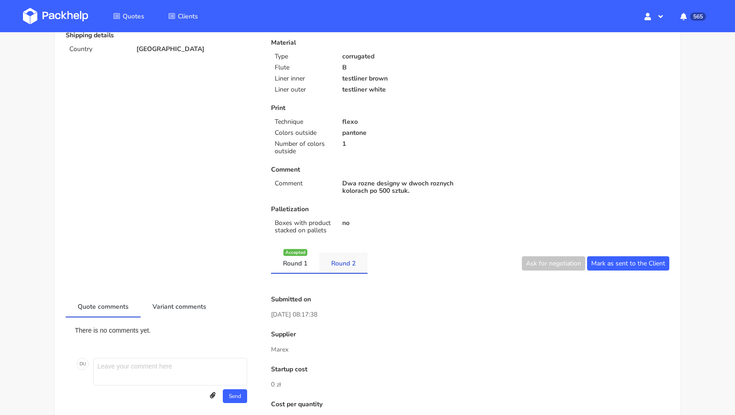
click at [356, 262] on link "Round 2" at bounding box center [343, 262] width 48 height 20
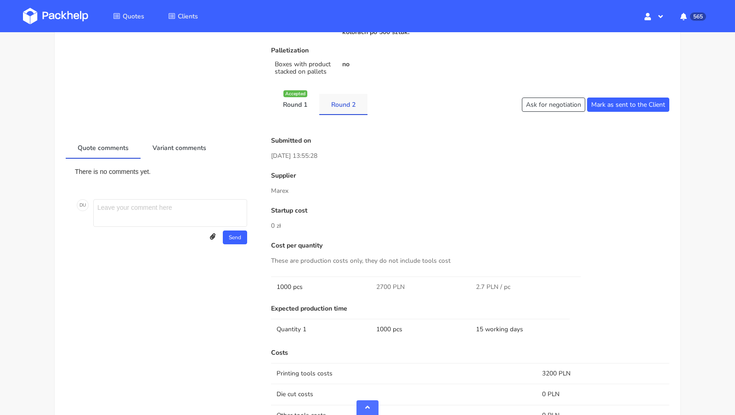
scroll to position [360, 0]
click at [289, 103] on link "Round 1" at bounding box center [295, 103] width 48 height 20
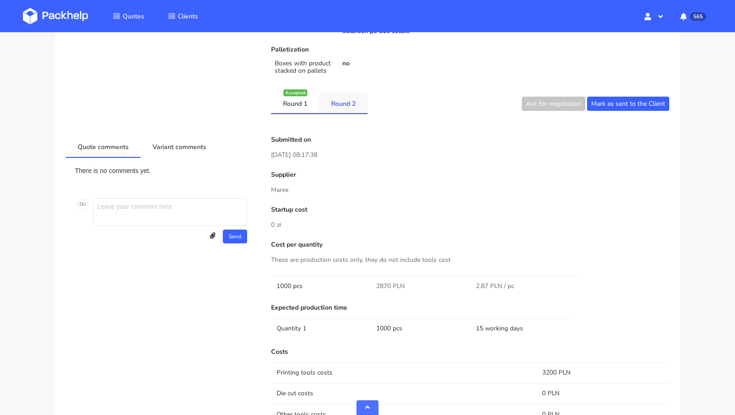
click at [351, 109] on link "Round 2" at bounding box center [343, 103] width 48 height 20
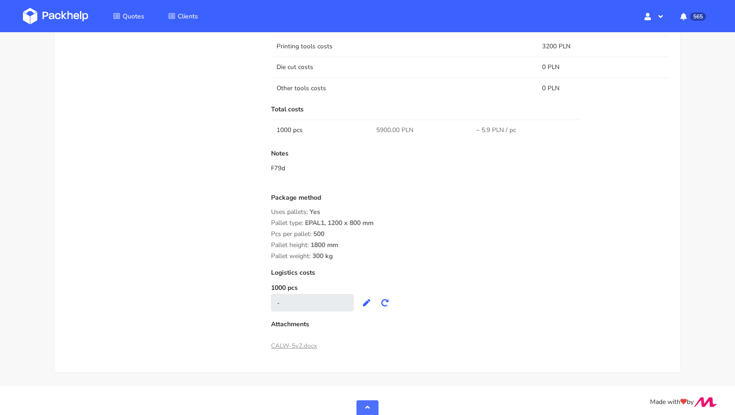
scroll to position [0, 0]
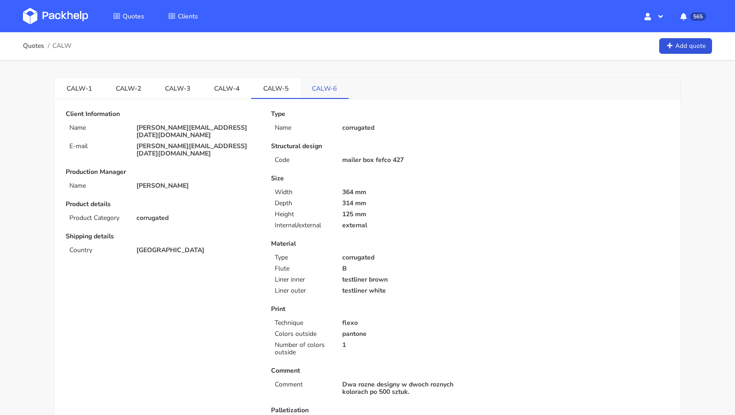
click at [305, 90] on link "CALW-6" at bounding box center [325, 88] width 49 height 20
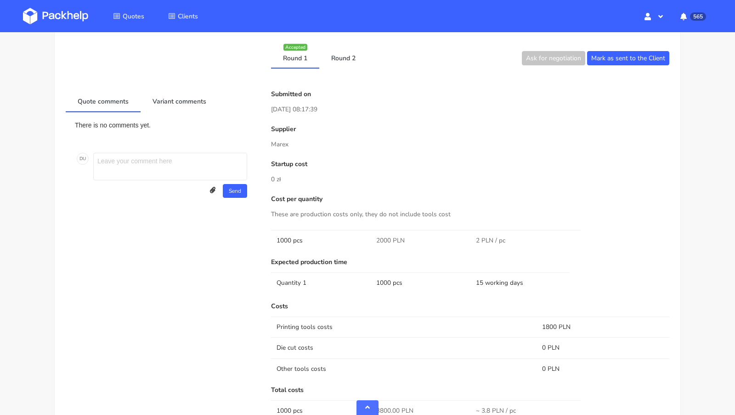
scroll to position [402, 0]
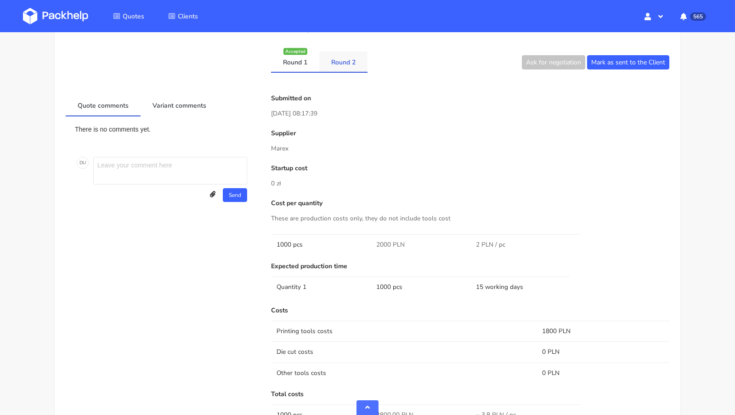
click at [336, 57] on link "Round 2" at bounding box center [343, 61] width 48 height 20
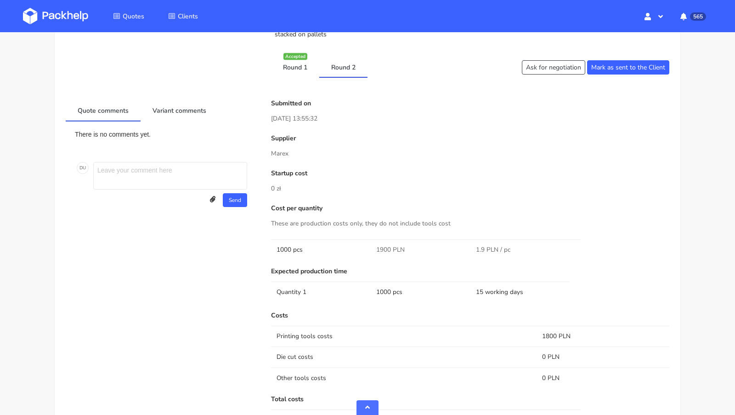
scroll to position [390, 0]
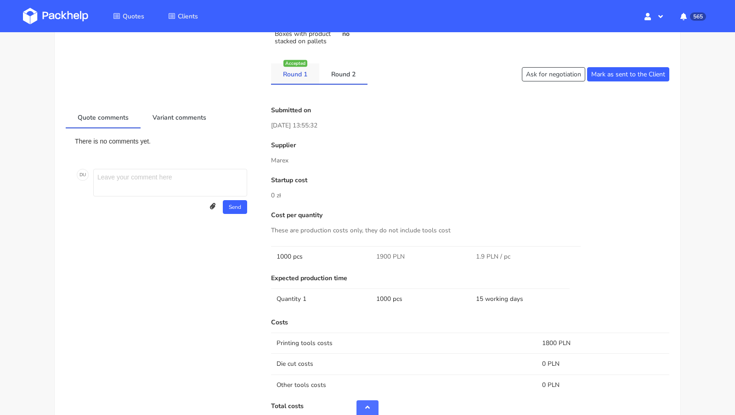
click at [294, 75] on link "Round 1" at bounding box center [295, 73] width 48 height 20
click at [352, 75] on link "Round 2" at bounding box center [343, 73] width 48 height 20
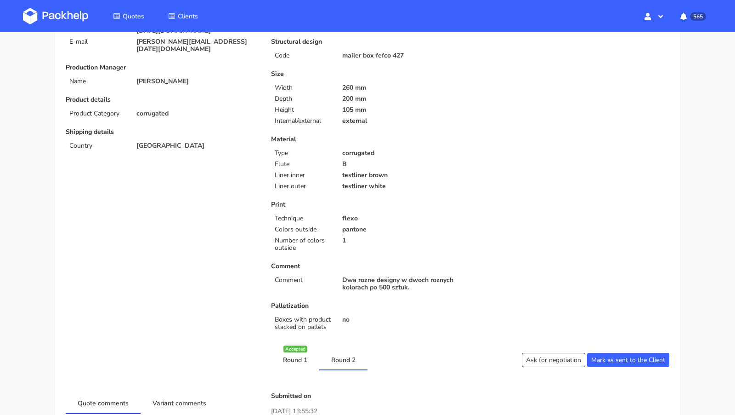
scroll to position [0, 0]
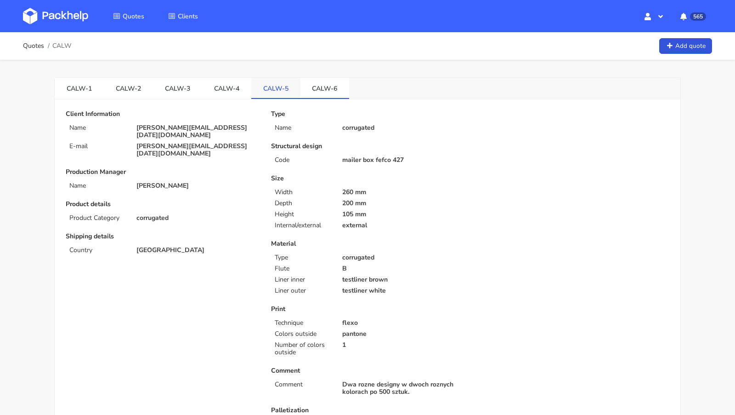
click at [275, 93] on link "CALW-5" at bounding box center [275, 88] width 49 height 20
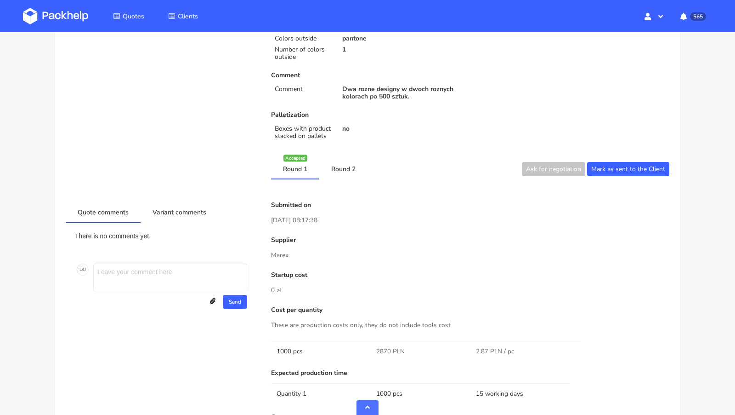
scroll to position [296, 0]
click at [351, 176] on li "Round 2" at bounding box center [343, 167] width 48 height 21
click at [359, 157] on link "Round 2" at bounding box center [343, 167] width 48 height 20
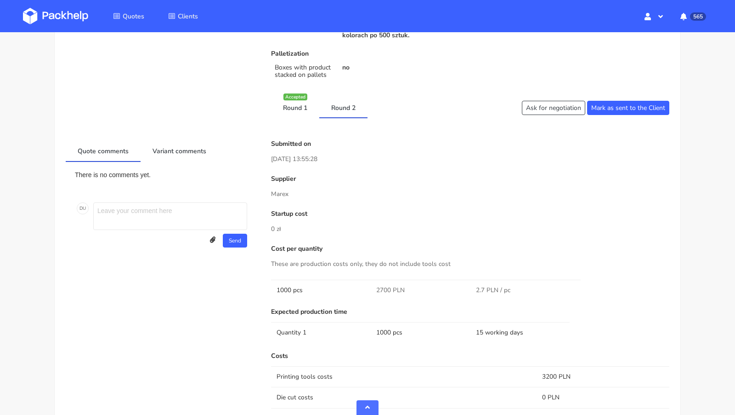
scroll to position [275, 0]
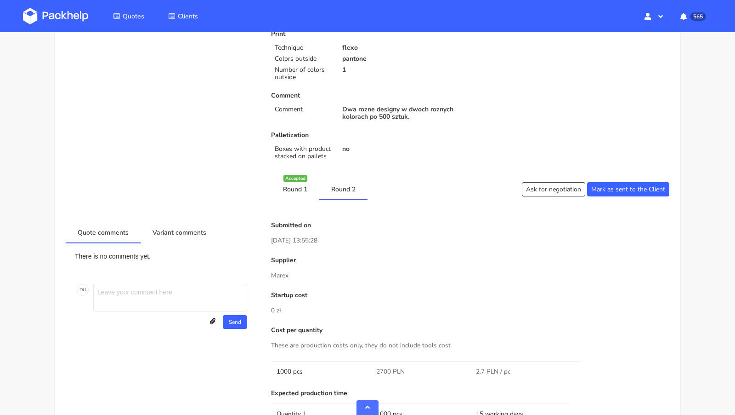
click at [545, 178] on div "Round 1 Accepted Round 2 Ask for negotiation [PERSON_NAME] as sent to the Client" at bounding box center [367, 188] width 617 height 21
click at [545, 182] on button "Ask for negotiation" at bounding box center [553, 189] width 63 height 14
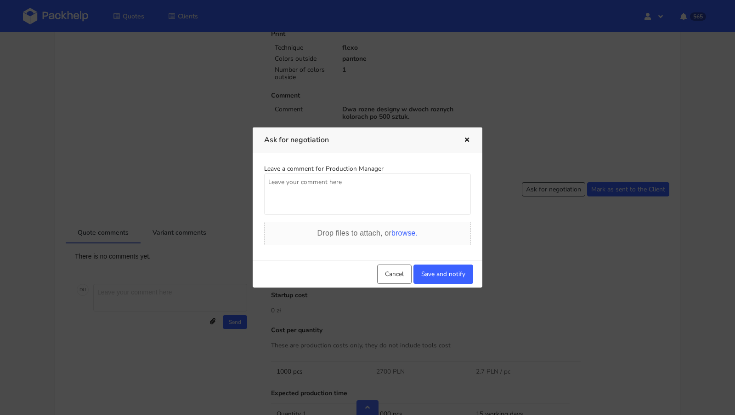
click at [345, 205] on textarea at bounding box center [367, 193] width 207 height 41
drag, startPoint x: 369, startPoint y: 195, endPoint x: 251, endPoint y: 173, distance: 119.6
click at [251, 173] on div "Ask for negotiation Leave a comment for Production Manager [PERSON_NAME] dostac…" at bounding box center [367, 207] width 735 height 415
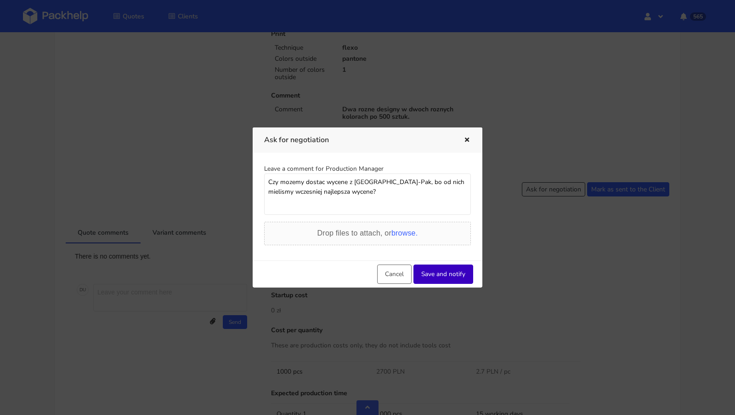
type textarea "Czy mozemy dostac wycene z [GEOGRAPHIC_DATA]-Pak, bo od nich mielismy wczesniej…"
click at [428, 273] on button "Save and notify" at bounding box center [444, 273] width 60 height 19
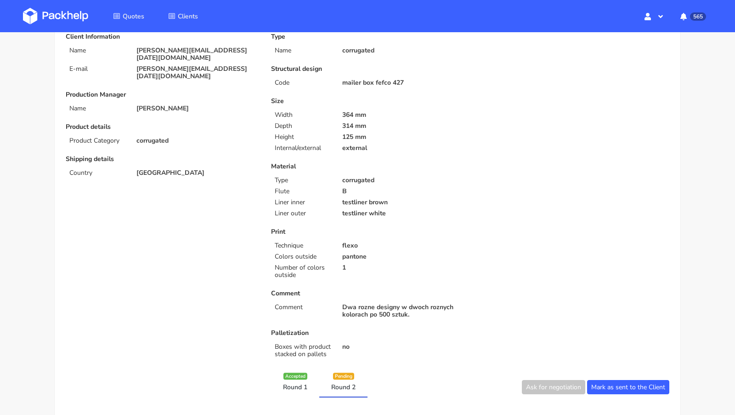
scroll to position [0, 0]
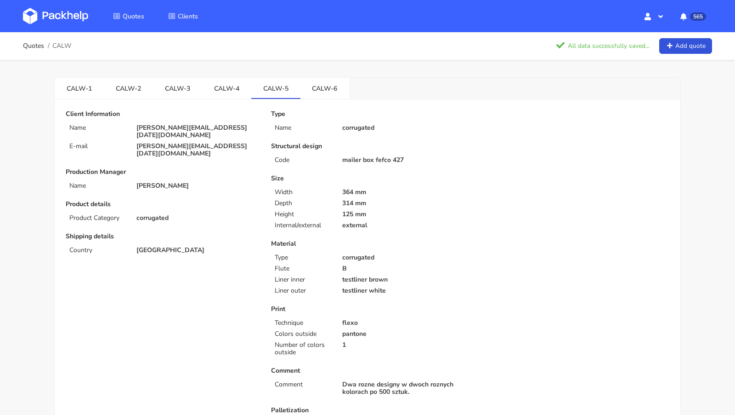
click at [314, 85] on link "CALW-6" at bounding box center [325, 88] width 49 height 20
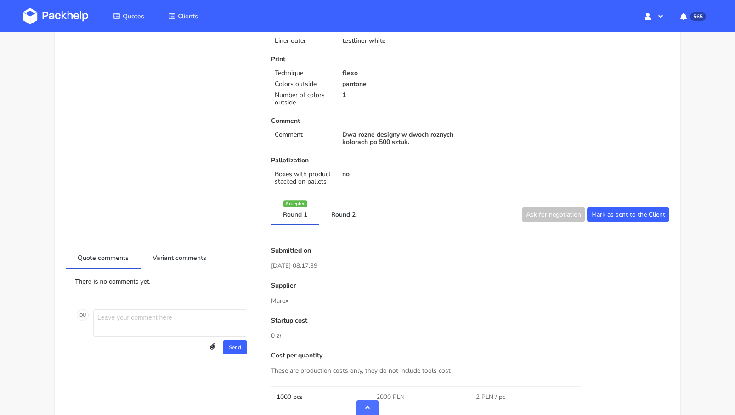
scroll to position [278, 0]
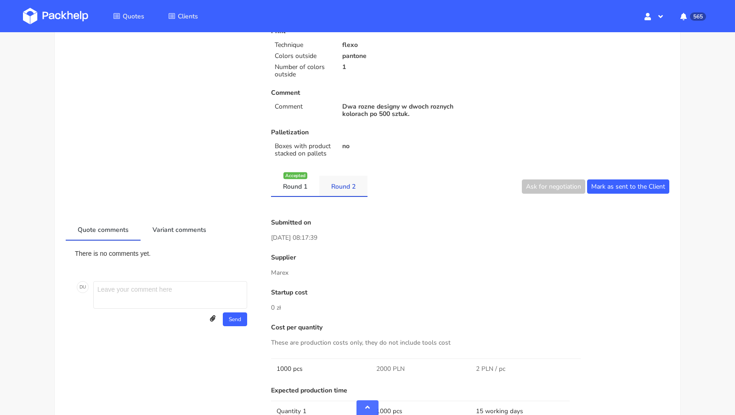
click at [335, 181] on link "Round 2" at bounding box center [343, 186] width 48 height 20
click at [538, 193] on div "Round 1 Accepted Round 2 Ask for negotiation [PERSON_NAME] as sent to the Client" at bounding box center [367, 186] width 617 height 21
click at [540, 188] on button "Ask for negotiation" at bounding box center [553, 186] width 63 height 14
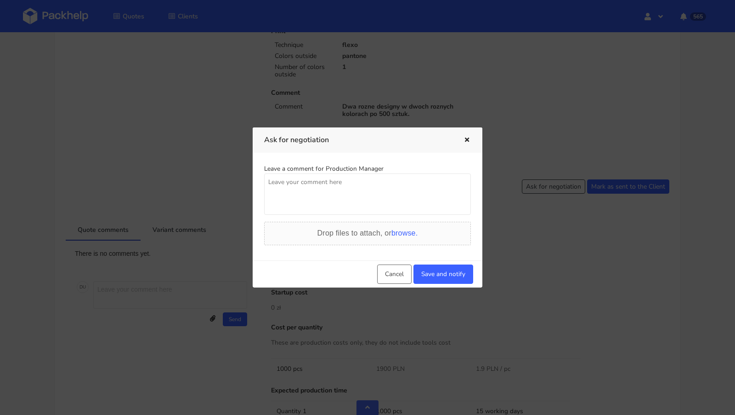
click at [392, 210] on textarea at bounding box center [367, 193] width 207 height 41
paste textarea "Czy mozemy dostac wycene z [GEOGRAPHIC_DATA]-Pak, bo od nich mielismy wczesniej…"
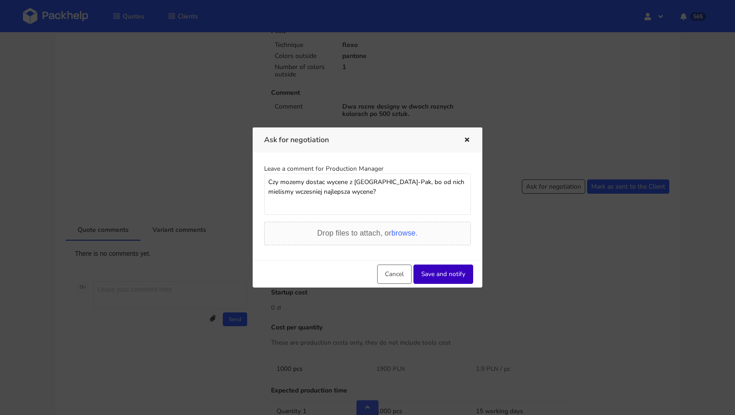
type textarea "Czy mozemy dostac wycene z [GEOGRAPHIC_DATA]-Pak, bo od nich mielismy wczesniej…"
click at [448, 278] on button "Save and notify" at bounding box center [444, 273] width 60 height 19
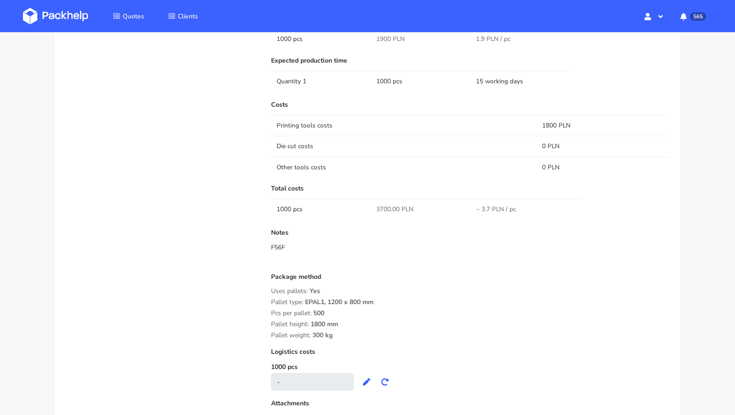
scroll to position [0, 0]
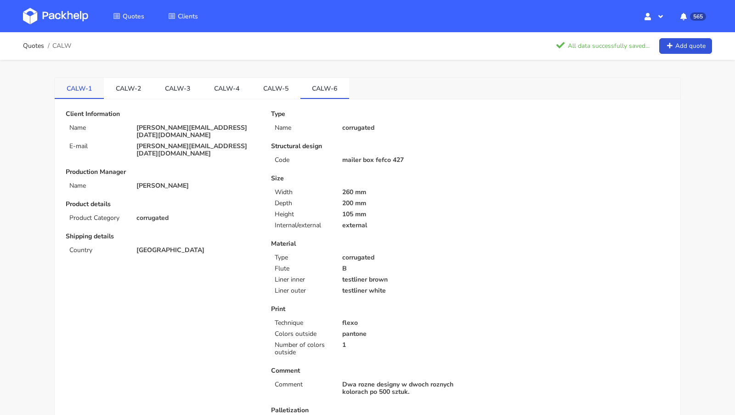
click at [78, 81] on link "CALW-1" at bounding box center [79, 88] width 49 height 20
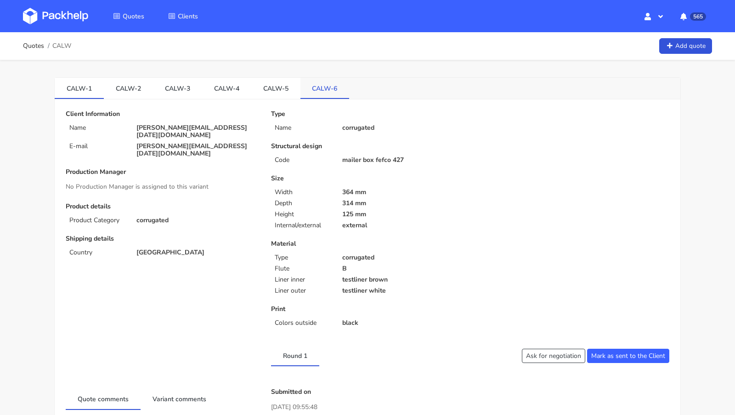
click at [308, 90] on link "CALW-6" at bounding box center [325, 88] width 49 height 20
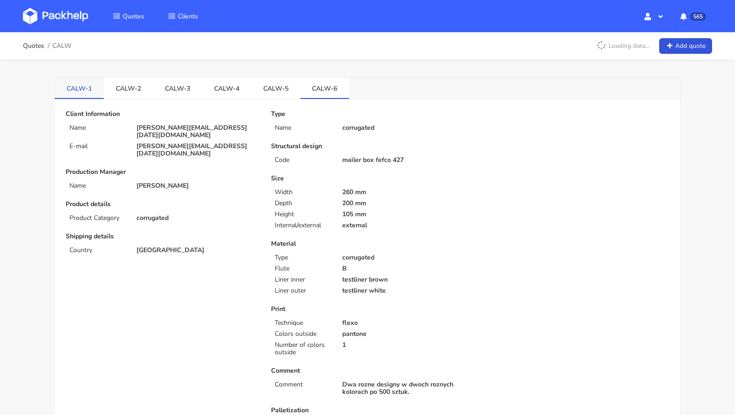
click at [86, 90] on link "CALW-1" at bounding box center [79, 88] width 49 height 20
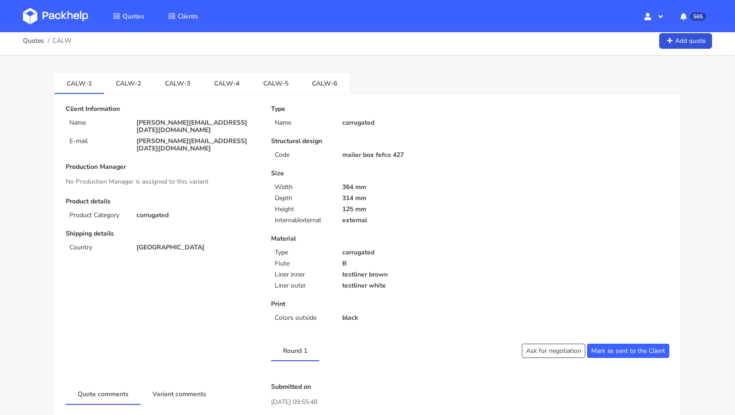
scroll to position [5, 0]
click at [306, 82] on link "CALW-6" at bounding box center [325, 83] width 49 height 20
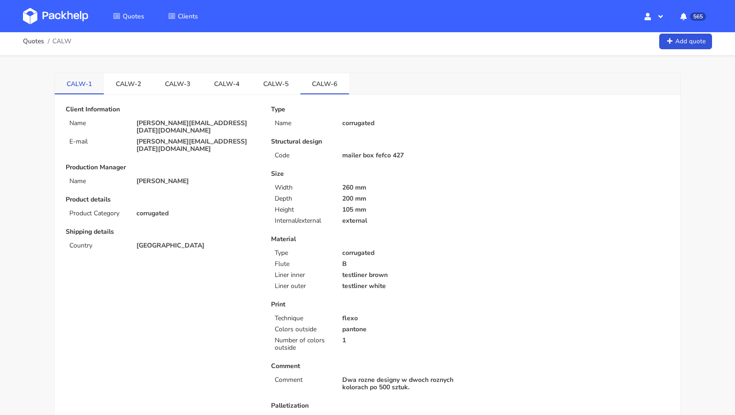
click at [79, 84] on link "CALW-1" at bounding box center [79, 83] width 49 height 20
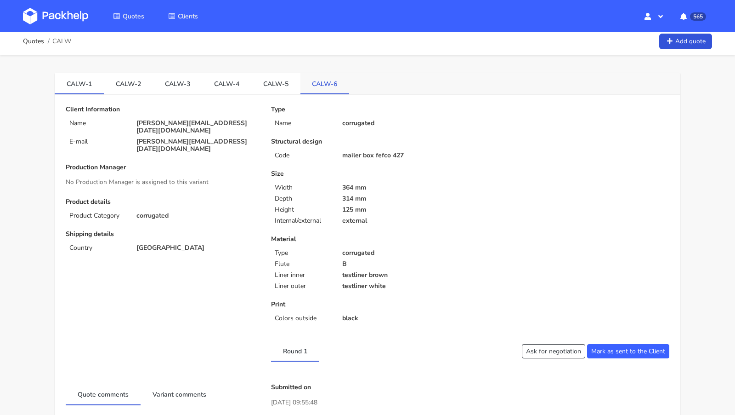
click at [322, 86] on link "CALW-6" at bounding box center [325, 83] width 49 height 20
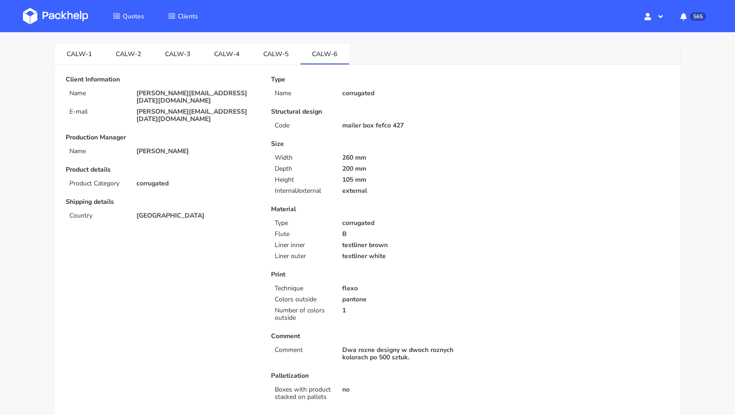
scroll to position [34, 0]
click at [95, 57] on link "CALW-1" at bounding box center [79, 54] width 49 height 20
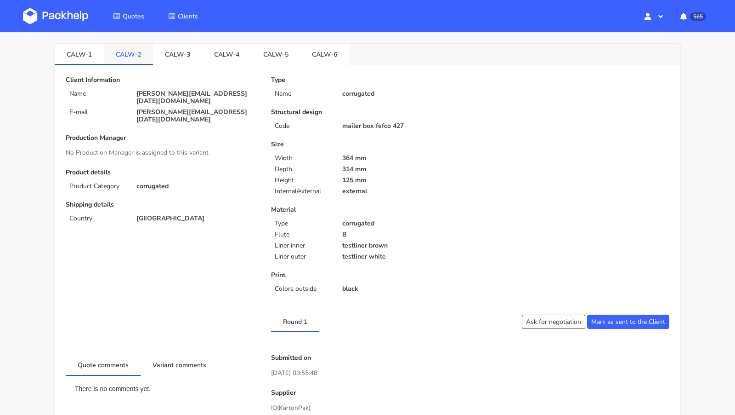
click at [122, 57] on link "CALW-2" at bounding box center [128, 54] width 49 height 20
click at [158, 56] on link "CALW-3" at bounding box center [177, 54] width 49 height 20
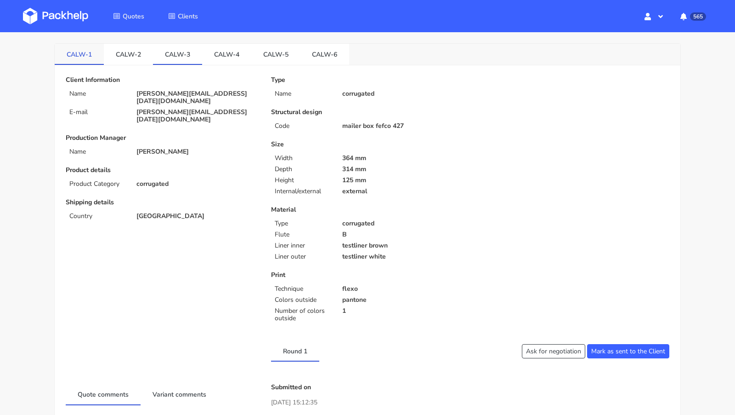
click at [77, 51] on link "CALW-1" at bounding box center [79, 54] width 49 height 20
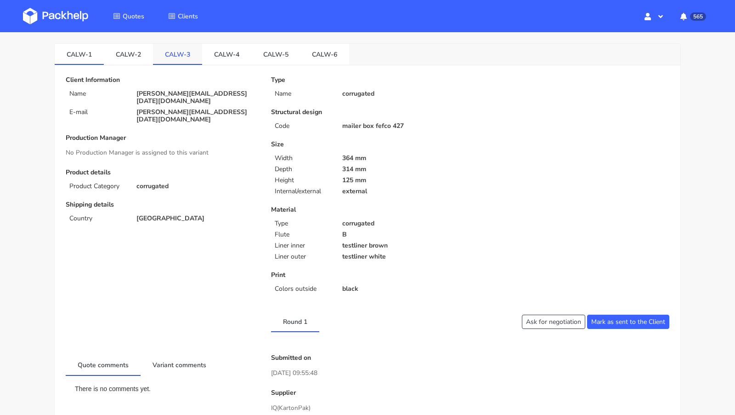
click at [176, 60] on link "CALW-3" at bounding box center [177, 54] width 49 height 20
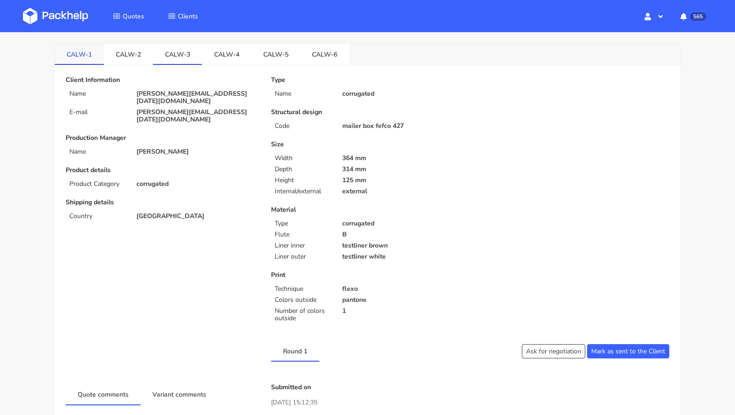
click at [76, 53] on link "CALW-1" at bounding box center [79, 54] width 49 height 20
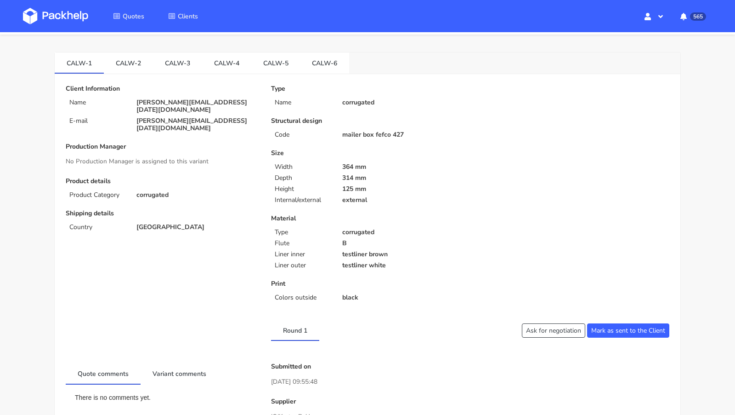
scroll to position [10, 0]
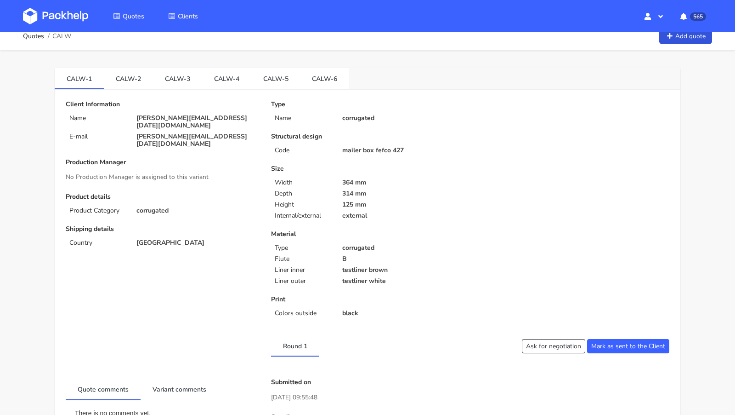
click at [252, 61] on div "CALW-1 CALW-2 CALW-3 CALW-4 CALW-5 CALW-6 Client Information Name stine.olsok@o…" at bounding box center [368, 403] width 662 height 707
click at [264, 76] on link "CALW-5" at bounding box center [275, 78] width 49 height 20
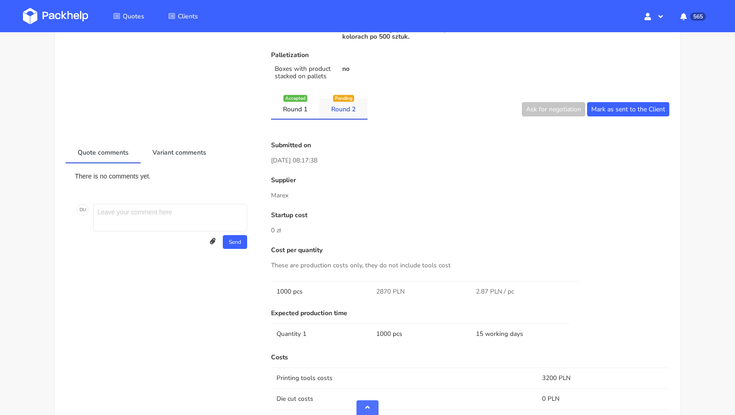
click at [340, 107] on link "Round 2" at bounding box center [343, 108] width 48 height 20
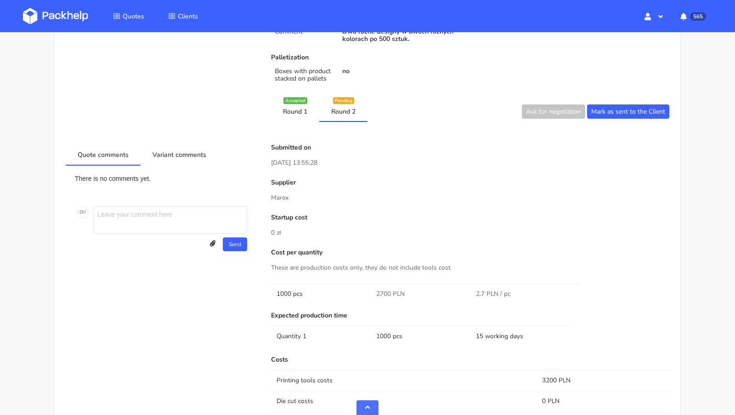
scroll to position [0, 0]
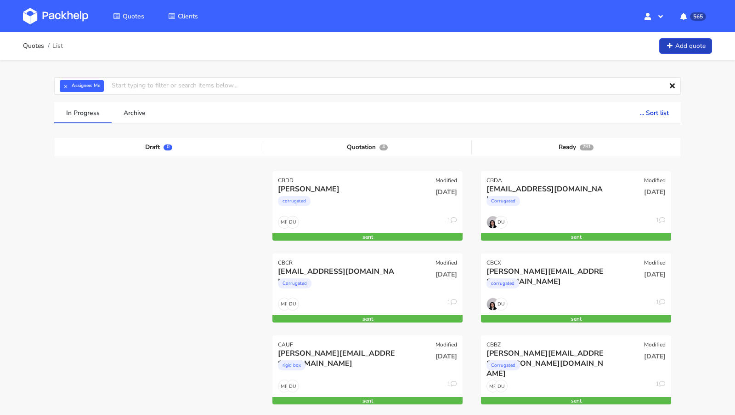
click at [689, 47] on link "Add quote" at bounding box center [685, 46] width 53 height 16
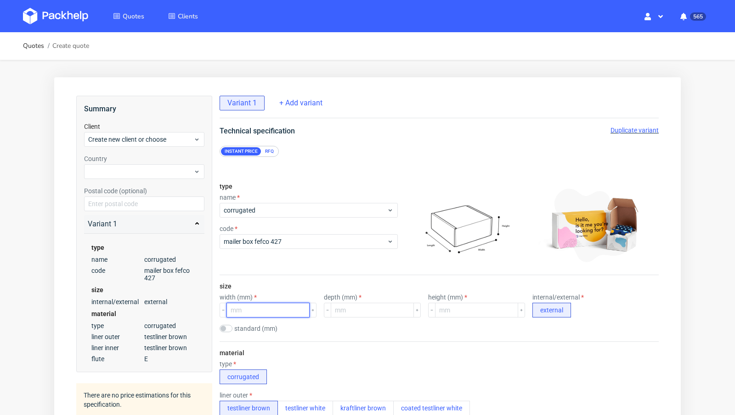
click at [261, 308] on input "number" at bounding box center [268, 309] width 83 height 15
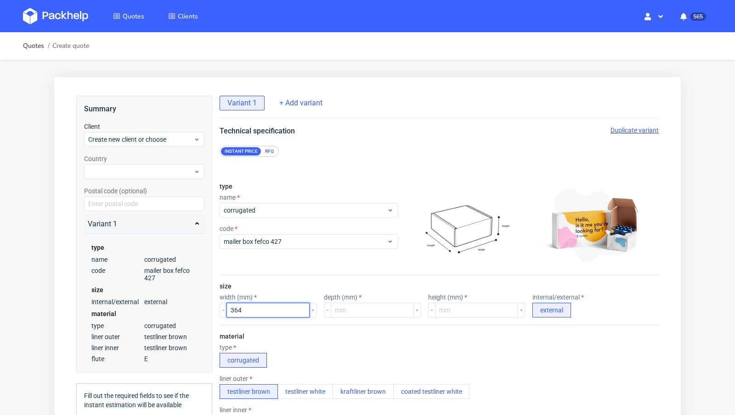
type input "364"
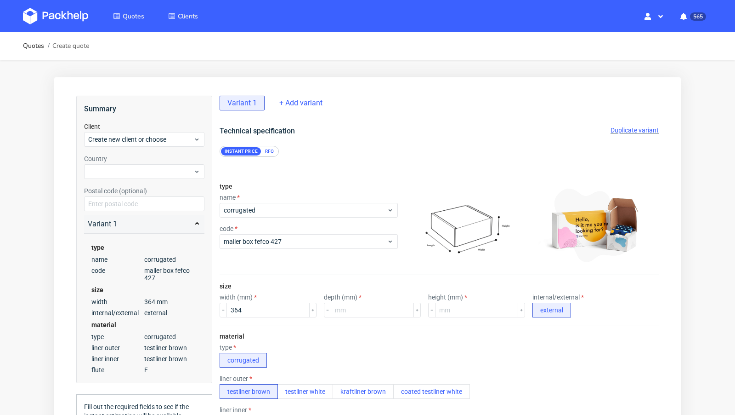
click at [334, 318] on div "size width (mm) 364 depth (mm) height (mm) internal/external external" at bounding box center [439, 300] width 439 height 50
click at [341, 313] on input "number" at bounding box center [372, 309] width 83 height 15
type input "314"
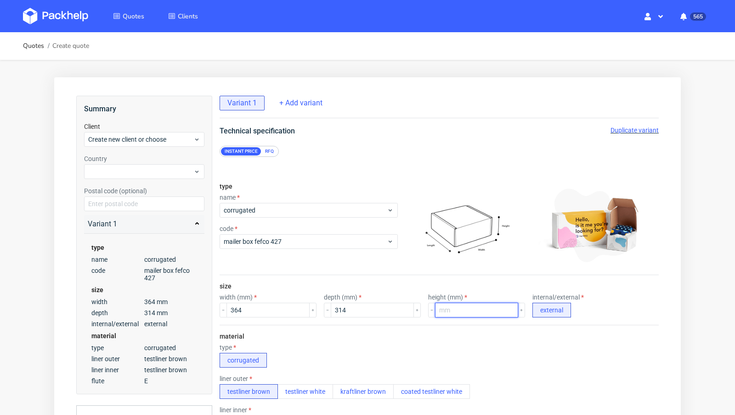
click at [435, 312] on input "number" at bounding box center [476, 309] width 83 height 15
type input "125"
click at [454, 331] on div "material type corrugated liner outer testliner brown testliner white kraftliner…" at bounding box center [439, 412] width 439 height 177
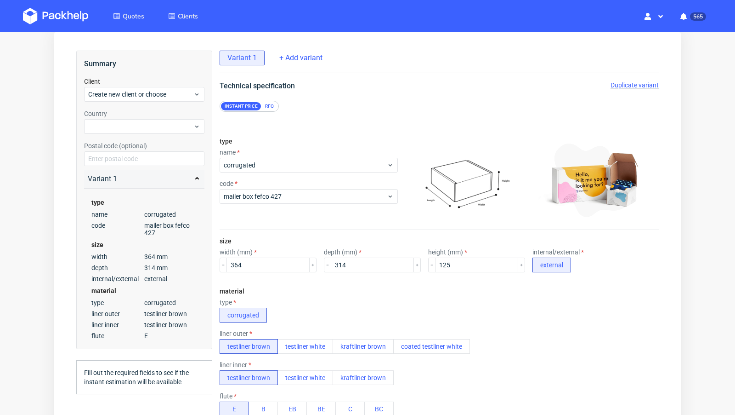
scroll to position [66, 0]
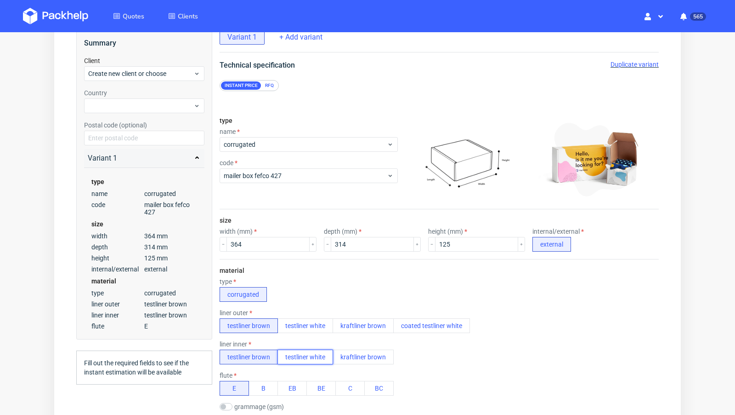
click at [307, 356] on button "testliner white" at bounding box center [306, 356] width 56 height 15
click at [249, 346] on div "liner inner testliner brown testliner white kraftliner brown" at bounding box center [307, 352] width 174 height 24
click at [257, 349] on button "testliner brown" at bounding box center [249, 356] width 58 height 15
click at [305, 326] on button "testliner white" at bounding box center [306, 325] width 56 height 15
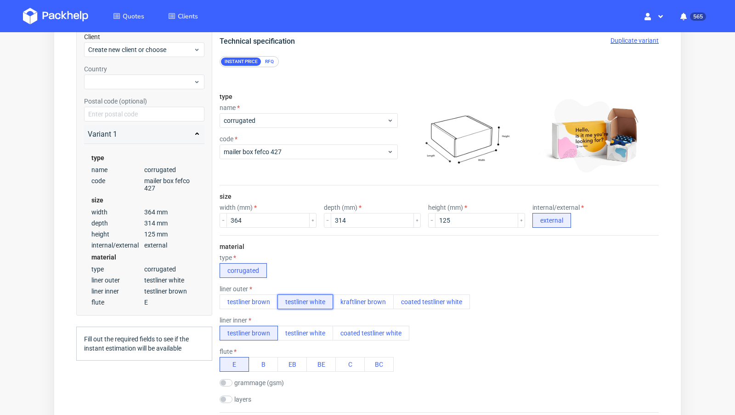
scroll to position [111, 0]
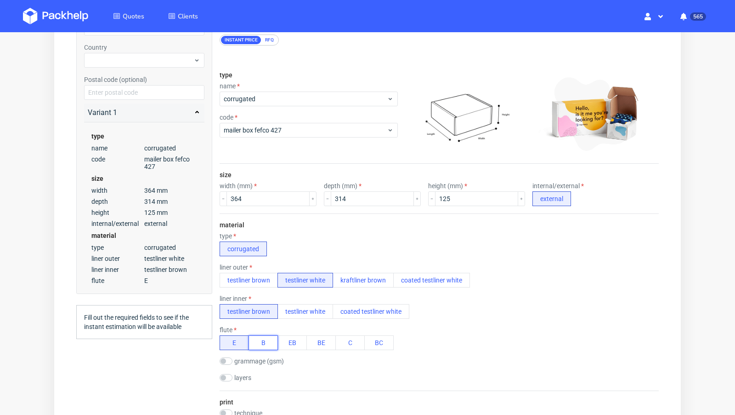
click at [266, 341] on button "B" at bounding box center [263, 342] width 29 height 15
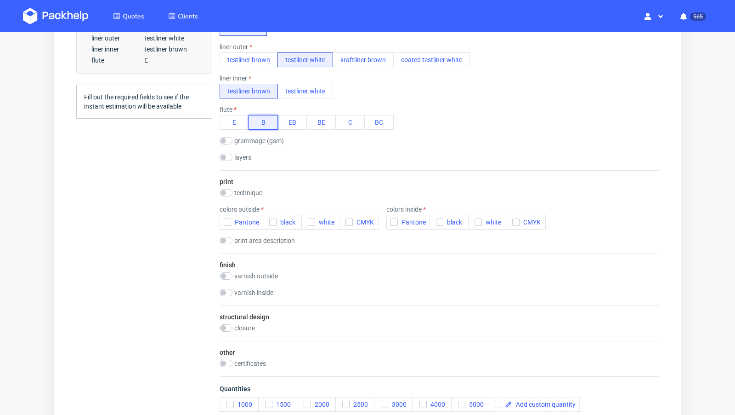
scroll to position [334, 0]
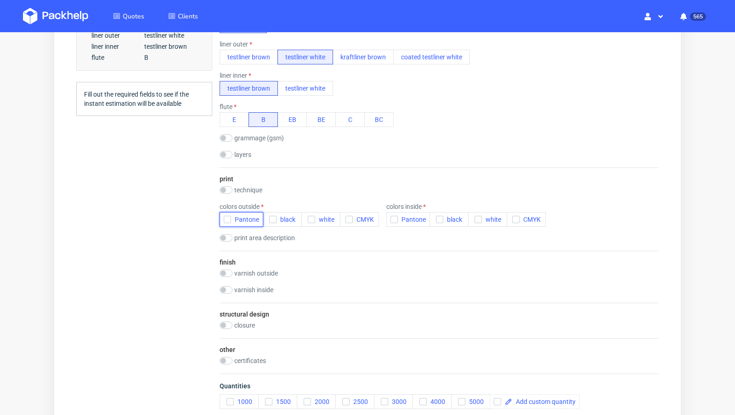
click at [230, 217] on icon "button" at bounding box center [227, 219] width 6 height 6
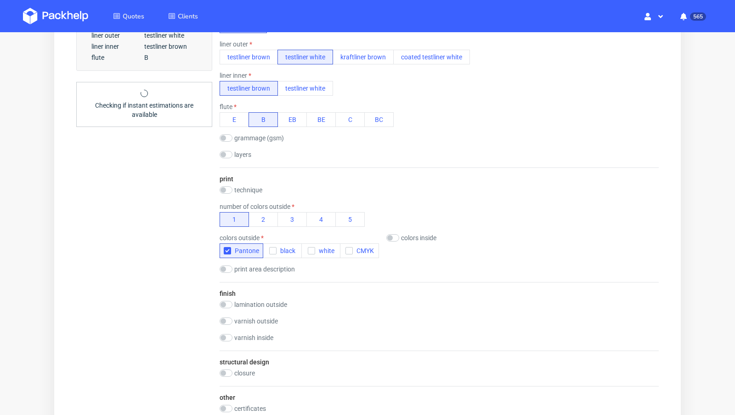
click at [175, 259] on div "Summary Client Create new client or choose Country Postal code (optional) Varia…" at bounding box center [144, 142] width 136 height 763
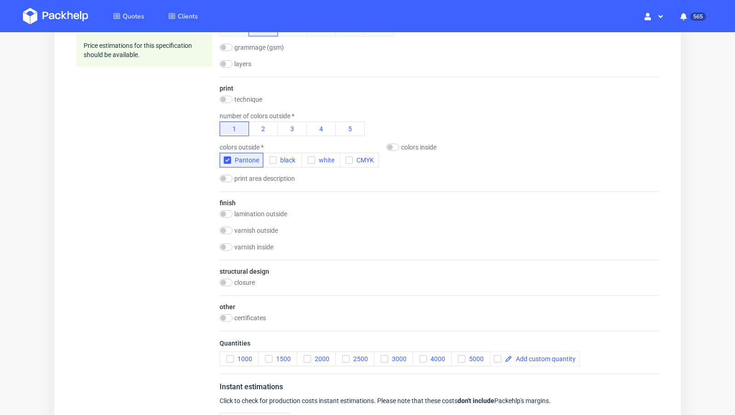
scroll to position [443, 0]
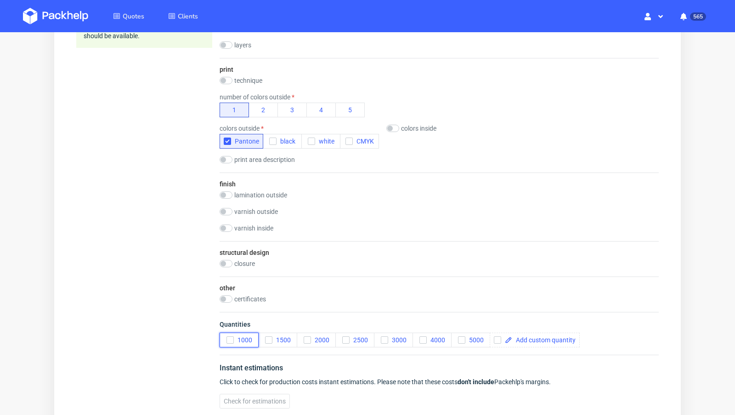
click at [231, 338] on icon "button" at bounding box center [230, 339] width 6 height 6
click at [193, 317] on div "Summary Client Create new client or choose Country Postal code (optional) Varia…" at bounding box center [144, 33] width 136 height 763
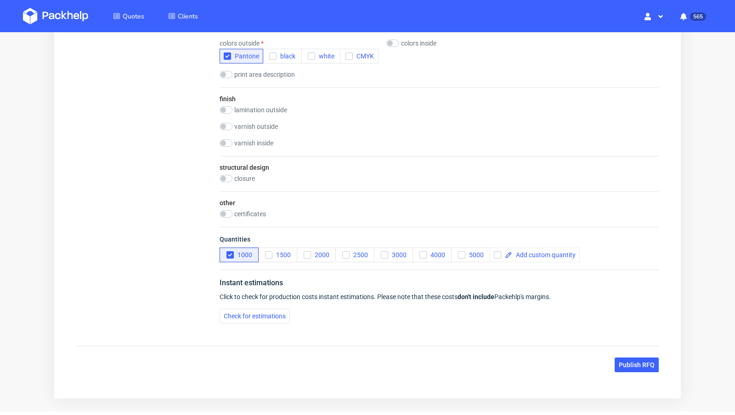
scroll to position [531, 0]
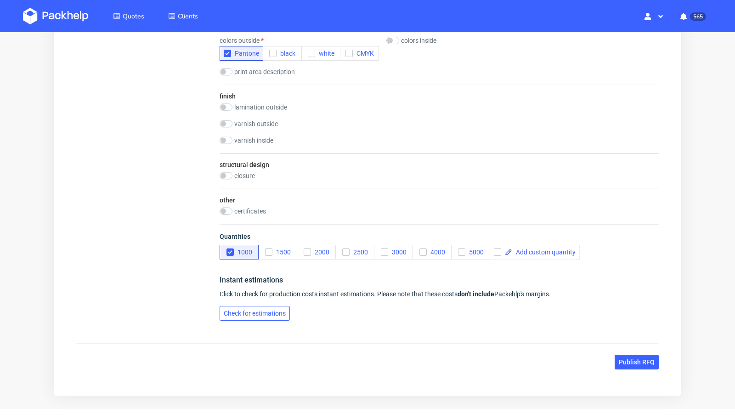
click at [235, 306] on button "Check for estimations" at bounding box center [255, 313] width 70 height 15
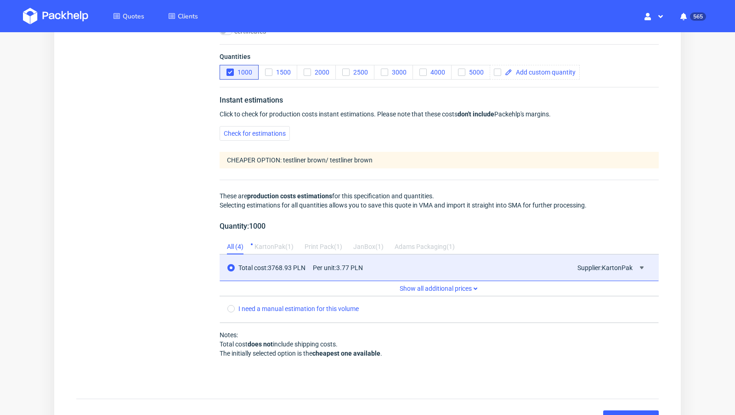
scroll to position [711, 0]
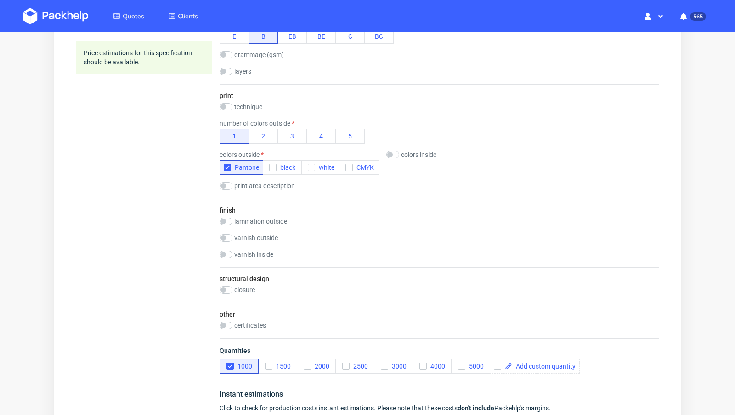
scroll to position [417, 0]
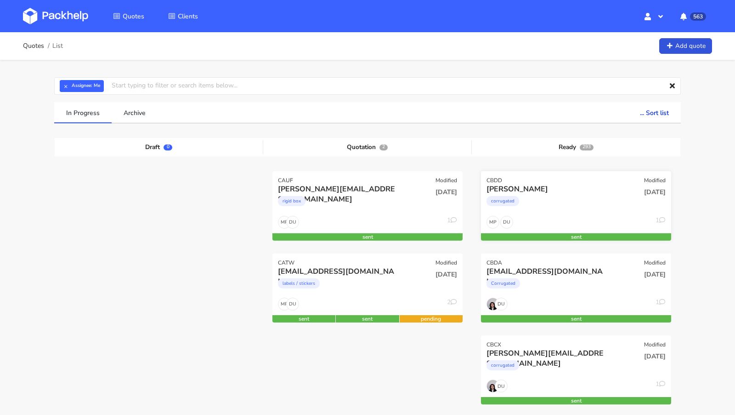
click at [534, 192] on div "[PERSON_NAME]" at bounding box center [548, 189] width 122 height 10
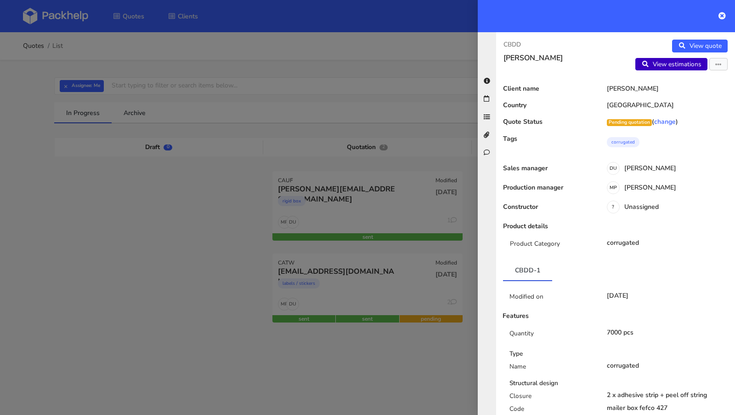
click at [687, 66] on link "View estimations" at bounding box center [672, 64] width 72 height 13
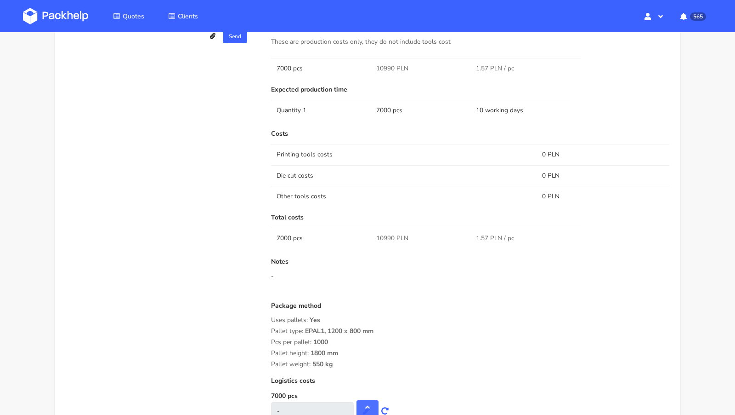
scroll to position [699, 0]
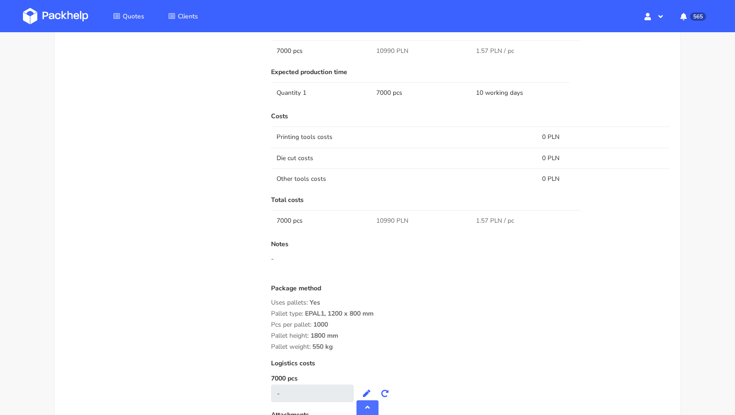
click at [377, 218] on span "10990 PLN" at bounding box center [392, 220] width 32 height 9
copy span "10990"
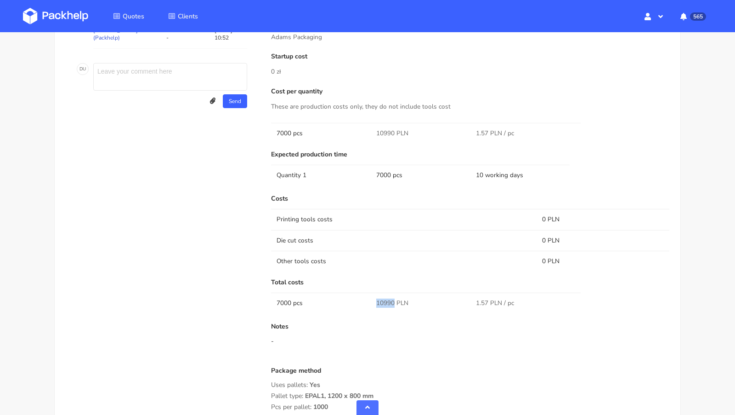
scroll to position [543, 0]
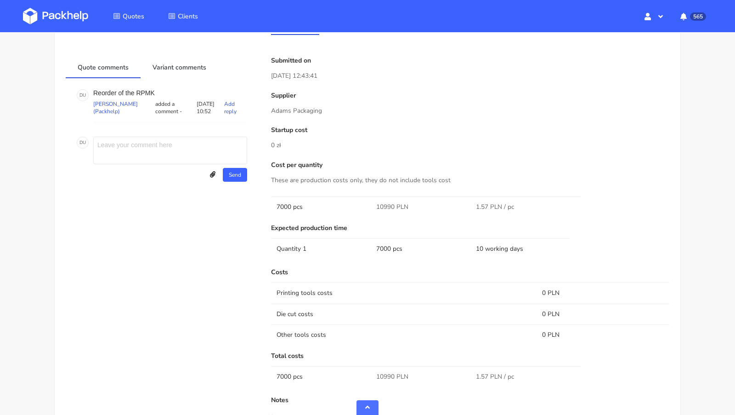
click at [143, 89] on p "Reorder of the RPMK" at bounding box center [170, 92] width 154 height 7
copy p "RPMK"
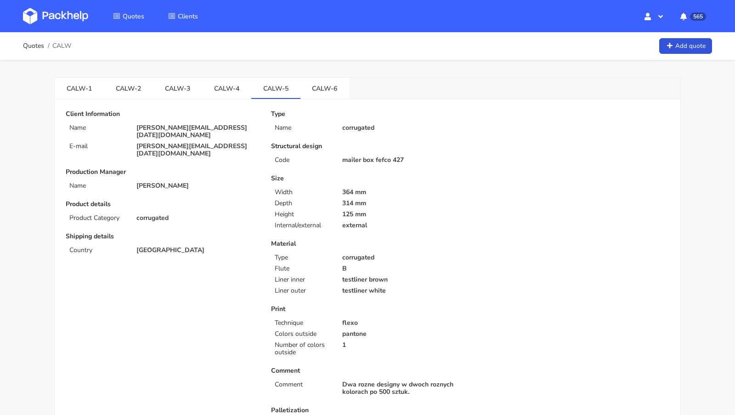
click at [372, 45] on div "Quotes CALW Add quote" at bounding box center [367, 46] width 689 height 18
click at [377, 47] on div "Quotes CALW Add quote" at bounding box center [367, 46] width 689 height 18
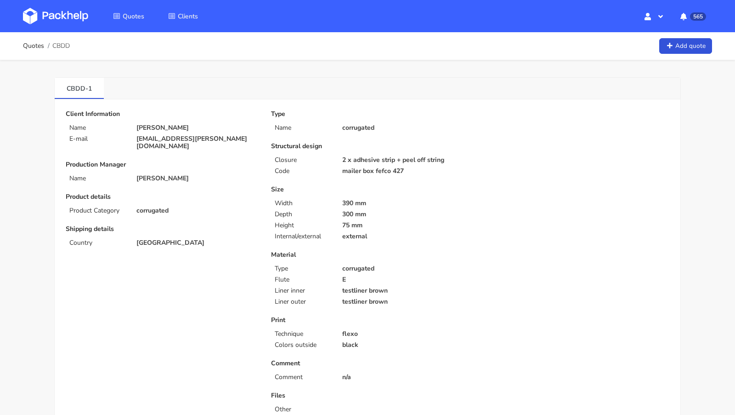
click at [78, 22] on img at bounding box center [55, 16] width 65 height 17
